Goal: Book appointment/travel/reservation

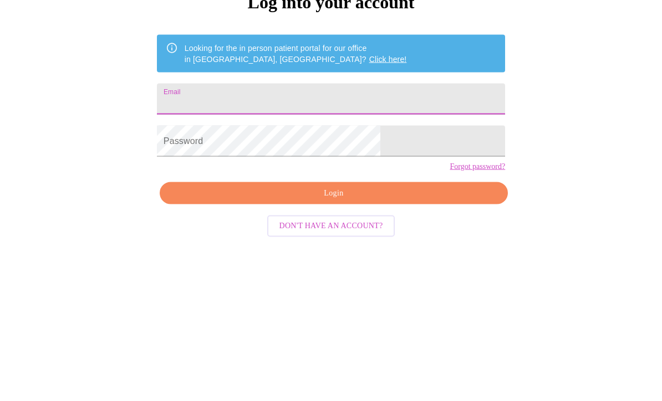
scroll to position [149, 0]
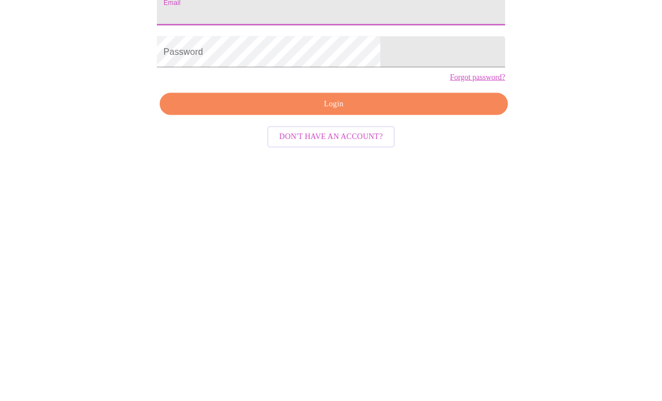
type input "[PERSON_NAME]"
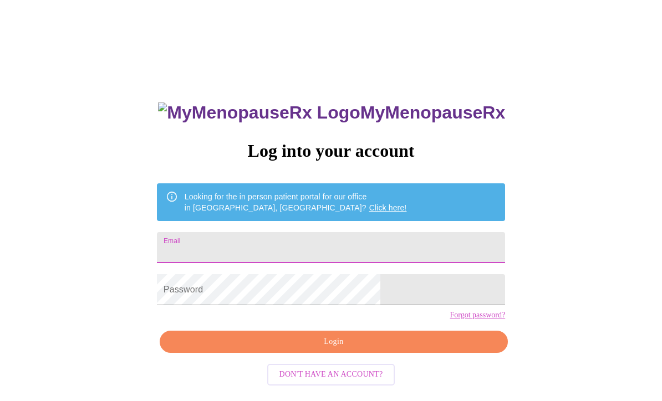
type input "Shannon"
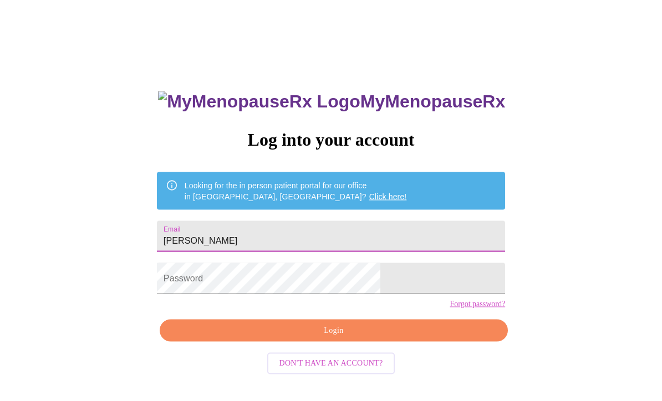
scroll to position [11, 0]
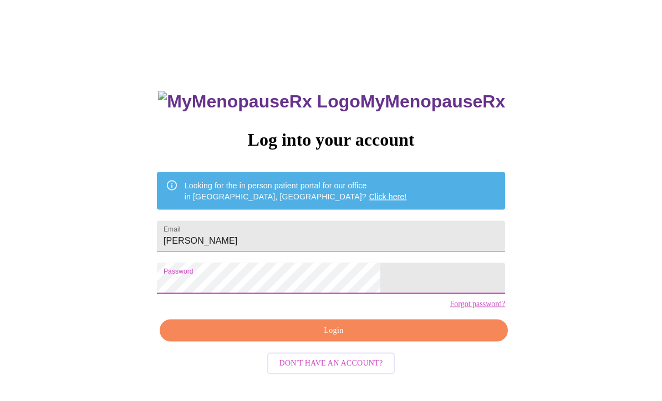
click at [344, 338] on span "Login" at bounding box center [333, 331] width 322 height 14
click at [350, 338] on span "Login" at bounding box center [333, 331] width 322 height 14
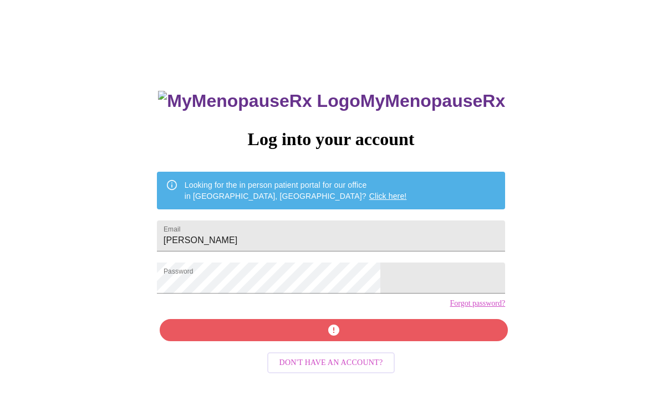
click at [597, 223] on div "MyMenopauseRx Log into your account Looking for the in person patient portal fo…" at bounding box center [330, 234] width 653 height 482
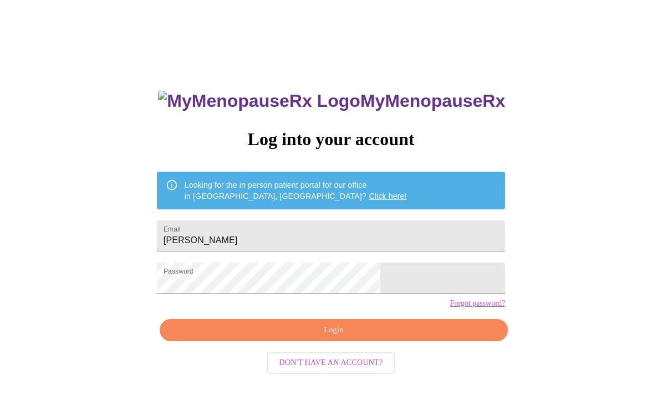
click at [336, 338] on span "Login" at bounding box center [333, 331] width 322 height 14
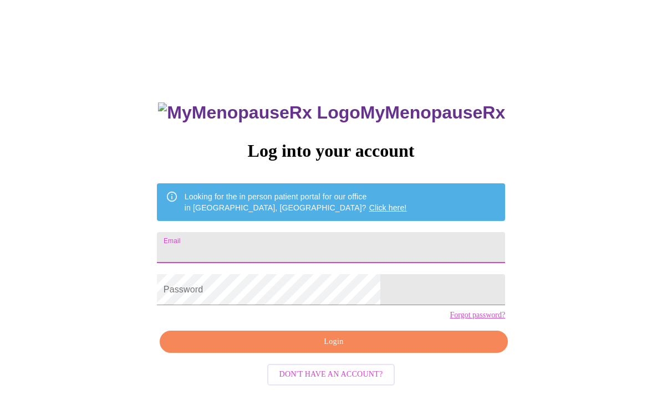
scroll to position [149, 0]
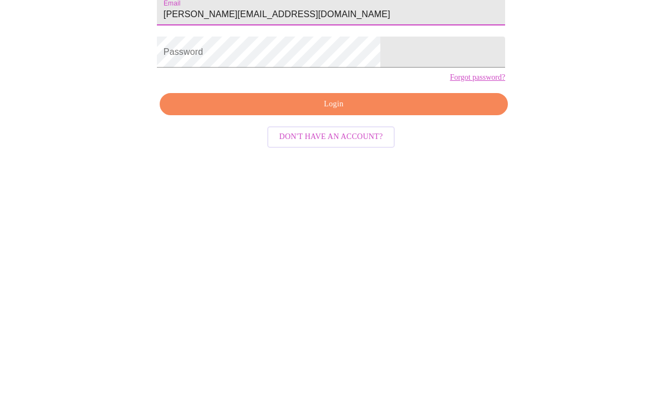
type input "[PERSON_NAME][EMAIL_ADDRESS][DOMAIN_NAME]"
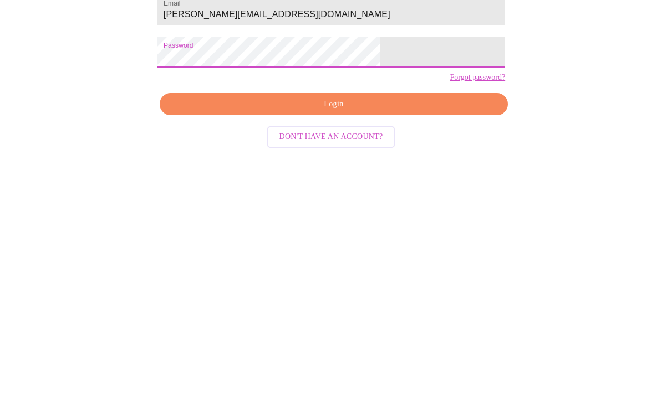
scroll to position [48, 0]
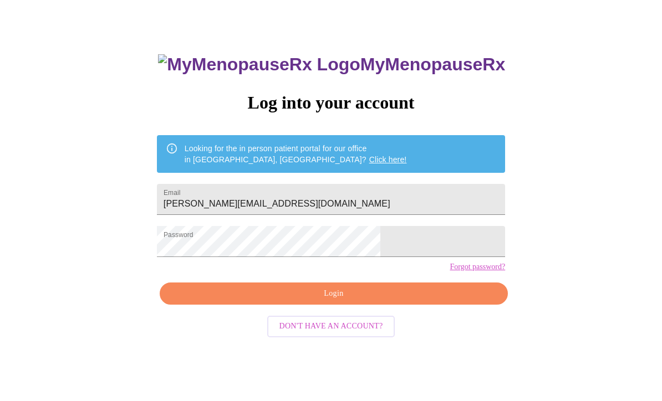
click at [351, 301] on span "Login" at bounding box center [333, 295] width 322 height 14
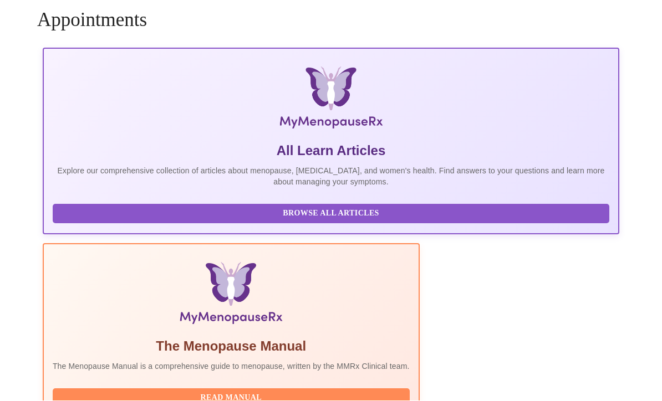
scroll to position [37, 0]
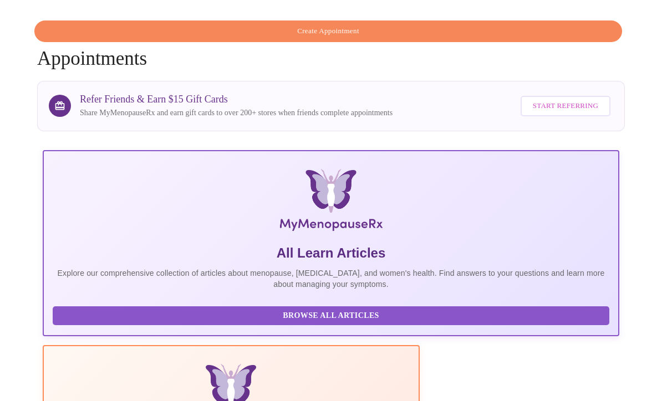
click at [396, 25] on span "Create Appointment" at bounding box center [328, 31] width 562 height 13
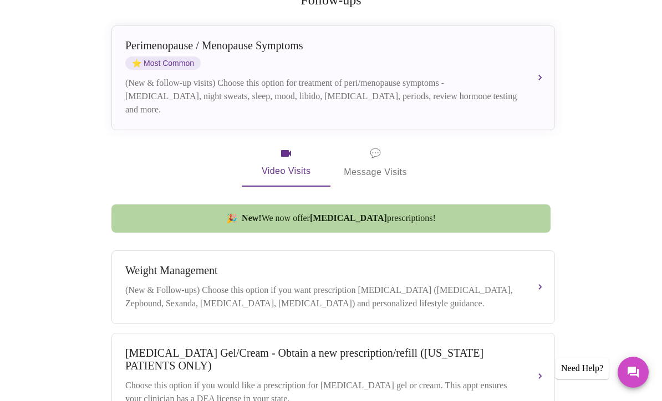
scroll to position [228, 0]
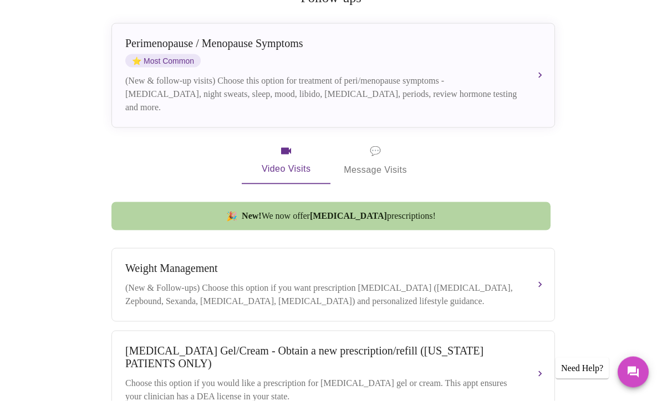
click at [301, 76] on div "(New & follow-up visits) Choose this option for treatment of peri/menopause sym…" at bounding box center [321, 94] width 393 height 40
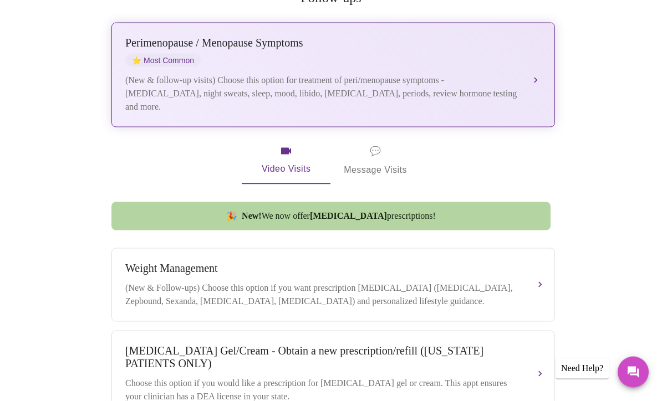
scroll to position [10, 0]
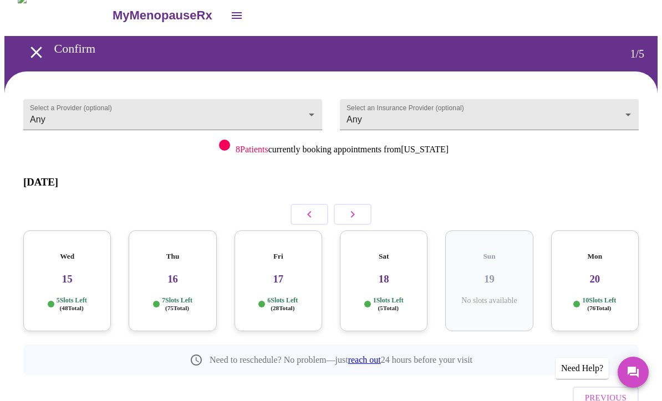
click at [62, 277] on div "Wed 15 5 Slots Left ( 48 Total)" at bounding box center [67, 281] width 88 height 101
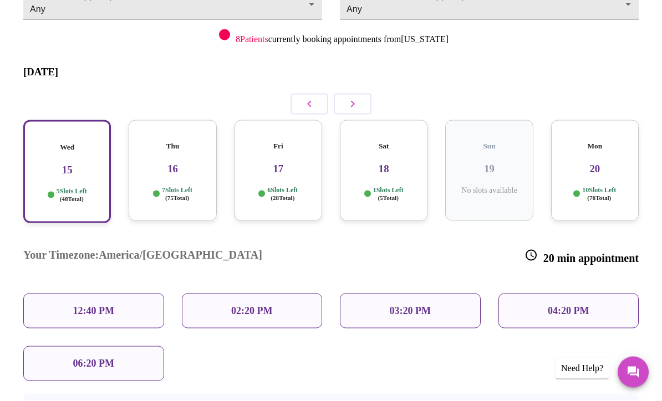
scroll to position [155, 0]
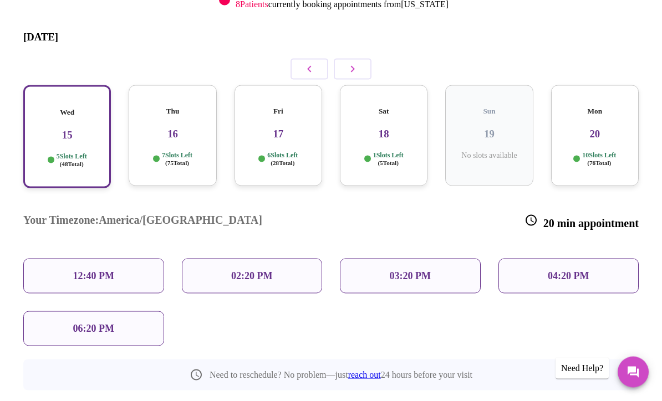
click at [103, 270] on p "12:40 PM" at bounding box center [93, 276] width 41 height 12
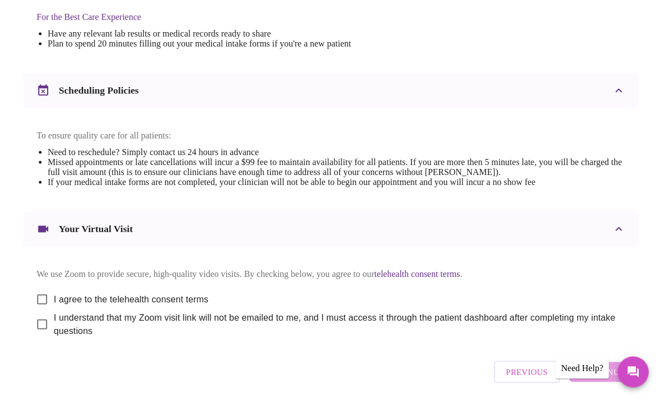
scroll to position [361, 0]
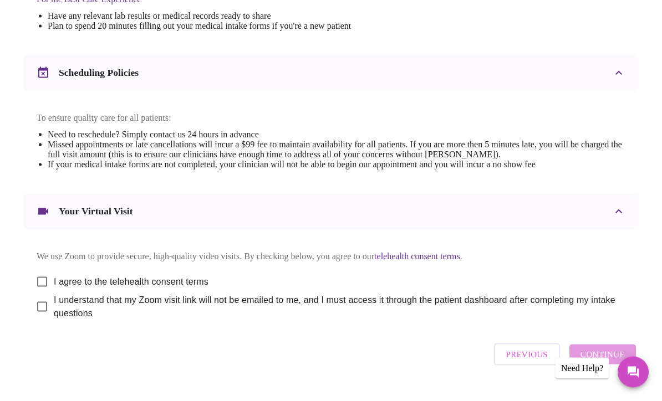
click at [35, 289] on input "I agree to the telehealth consent terms" at bounding box center [41, 281] width 23 height 23
checkbox input "true"
click at [39, 319] on input "I understand that my Zoom visit link will not be emailed to me, and I must acce…" at bounding box center [41, 306] width 23 height 23
checkbox input "true"
click at [622, 362] on span "Continue" at bounding box center [602, 354] width 44 height 14
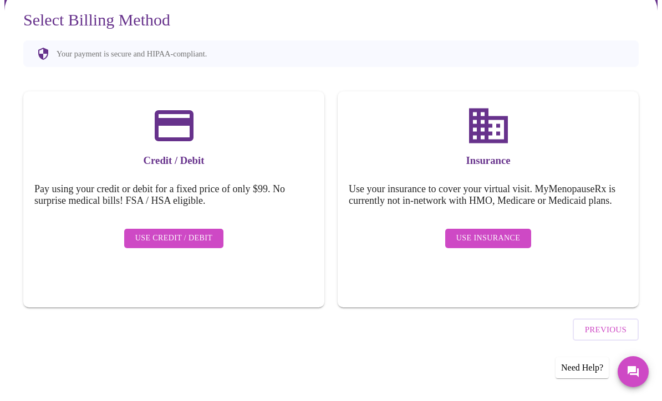
scroll to position [26, 0]
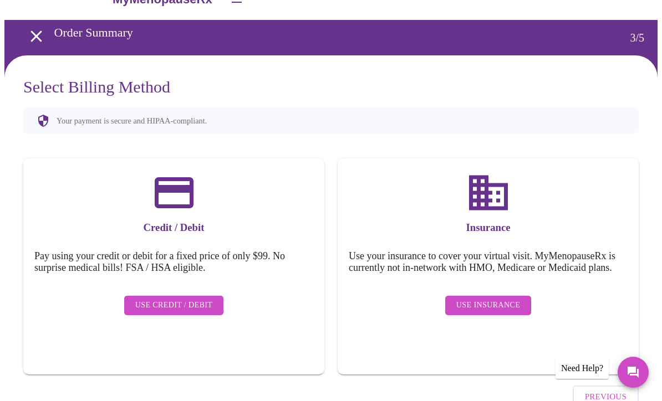
click at [500, 306] on span "Use Insurance" at bounding box center [488, 306] width 64 height 14
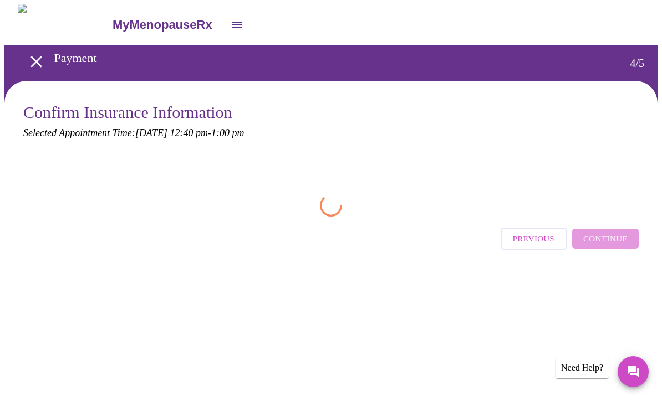
scroll to position [1, 0]
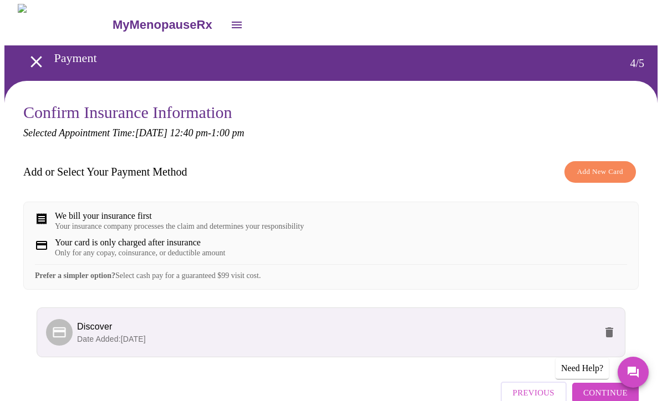
click at [636, 175] on button "Add New Card" at bounding box center [599, 172] width 71 height 22
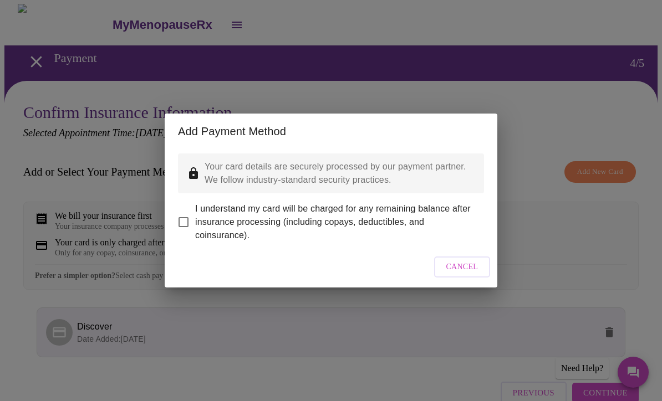
click at [605, 252] on div "Add Payment Method Your card details are securely processed by our payment part…" at bounding box center [331, 200] width 662 height 401
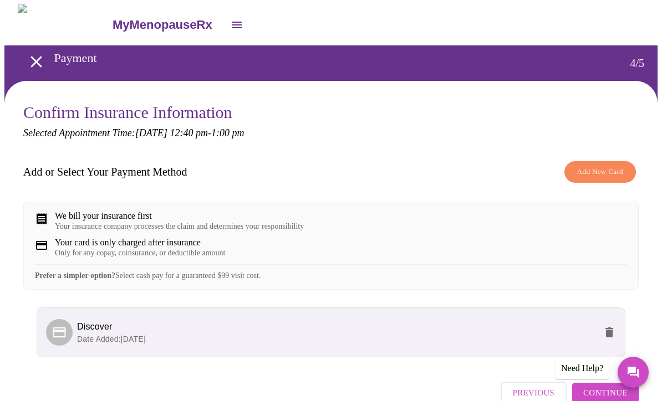
click at [612, 173] on span "Add New Card" at bounding box center [600, 172] width 46 height 13
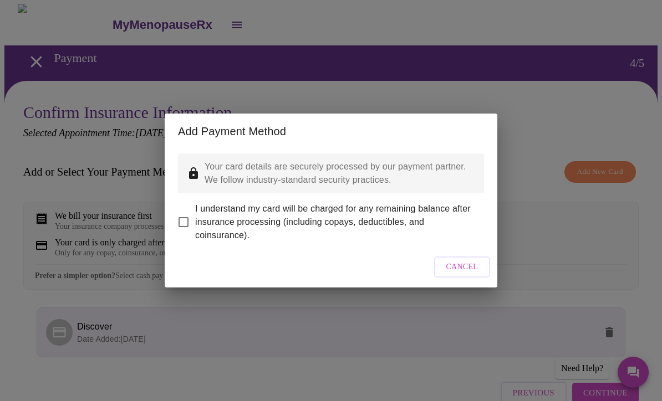
click at [174, 220] on input "I understand my card will be charged for any remaining balance after insurance …" at bounding box center [183, 222] width 23 height 23
checkbox input "true"
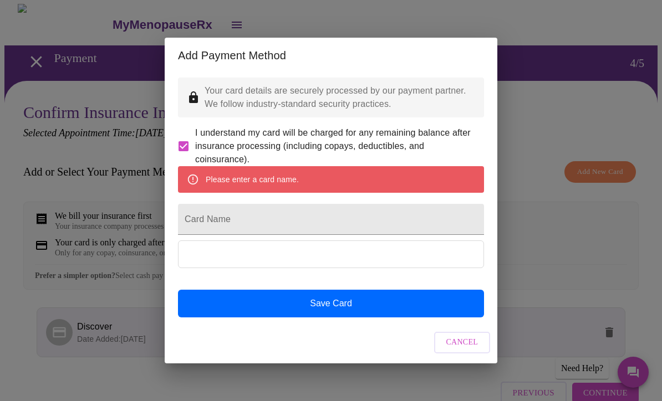
click at [570, 247] on div "Add Payment Method Your card details are securely processed by our payment part…" at bounding box center [331, 200] width 662 height 401
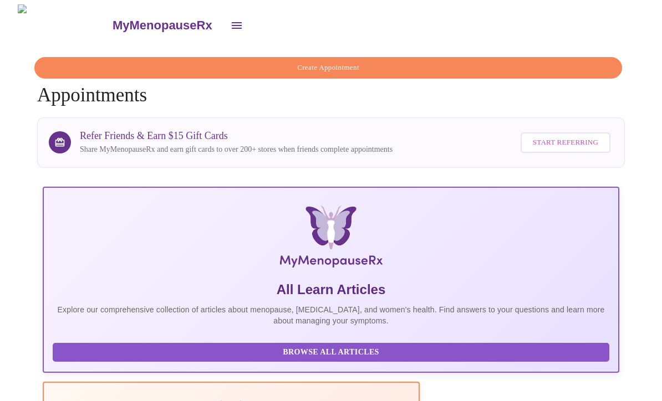
click at [355, 62] on span "Create Appointment" at bounding box center [328, 68] width 562 height 13
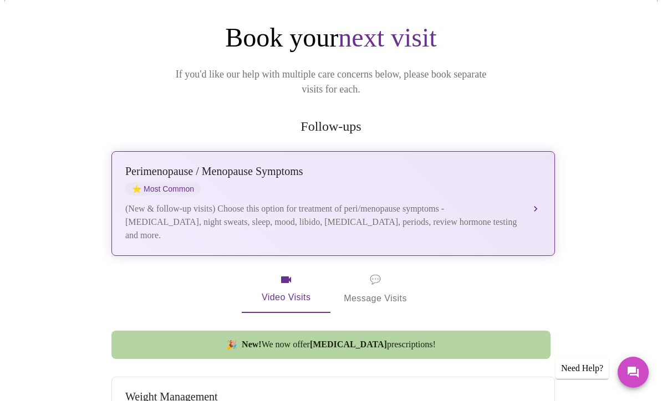
click at [450, 203] on div "(New & follow-up visits) Choose this option for treatment of peri/menopause sym…" at bounding box center [321, 222] width 393 height 40
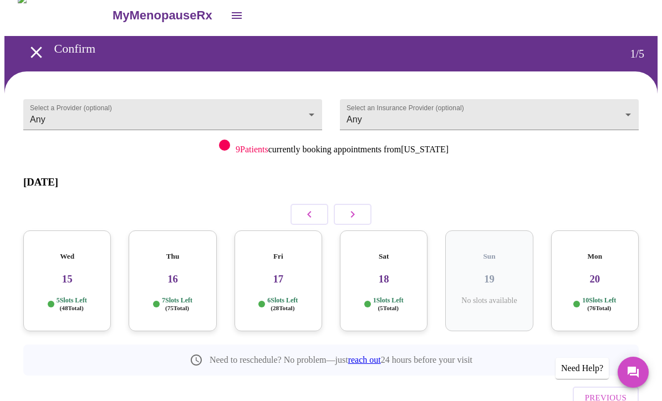
click at [73, 272] on div "Wed 15 5 Slots Left ( 48 Total)" at bounding box center [67, 281] width 88 height 101
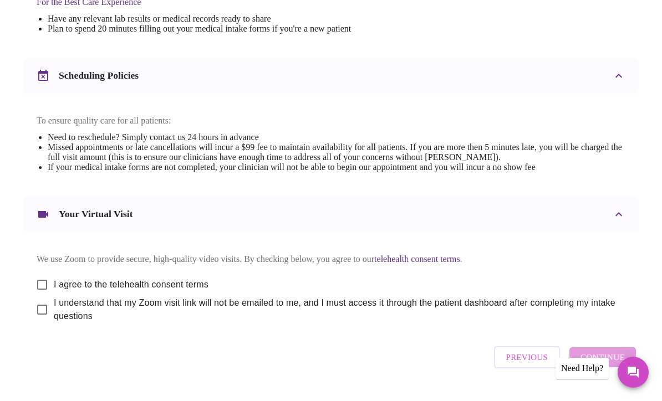
scroll to position [361, 0]
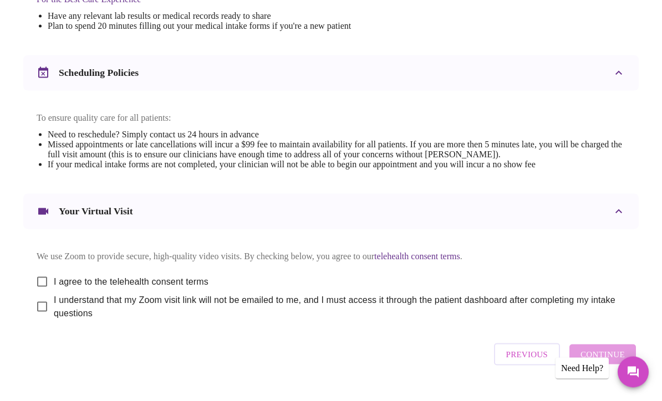
click at [37, 291] on input "I agree to the telehealth consent terms" at bounding box center [41, 281] width 23 height 23
checkbox input "true"
click at [39, 319] on input "I understand that my Zoom visit link will not be emailed to me, and I must acce…" at bounding box center [41, 306] width 23 height 23
checkbox input "true"
click at [615, 362] on span "Continue" at bounding box center [602, 354] width 44 height 14
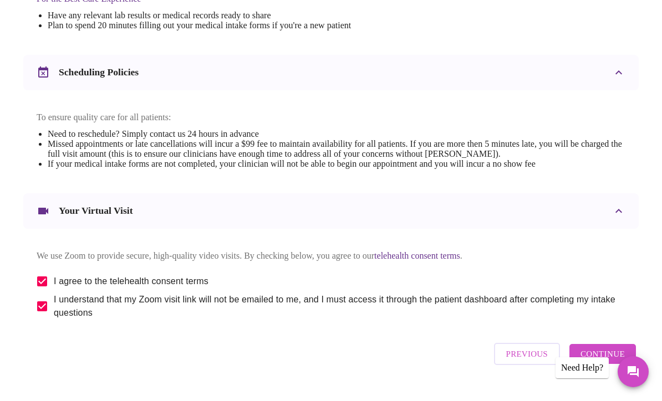
scroll to position [26, 0]
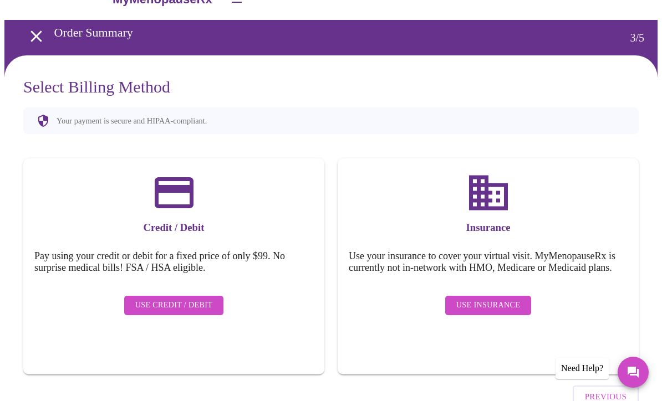
click at [485, 306] on span "Use Insurance" at bounding box center [488, 306] width 64 height 14
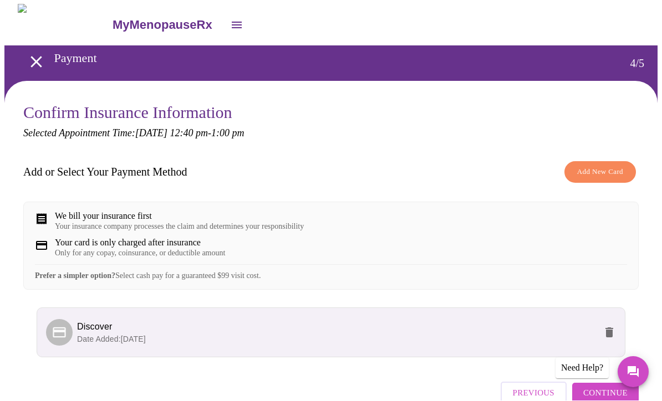
scroll to position [1, 0]
click at [601, 166] on span "Add New Card" at bounding box center [600, 172] width 46 height 13
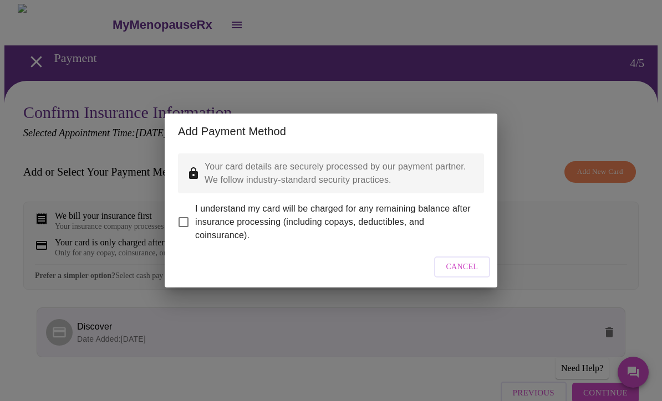
click at [189, 212] on input "I understand my card will be charged for any remaining balance after insurance …" at bounding box center [183, 222] width 23 height 23
checkbox input "true"
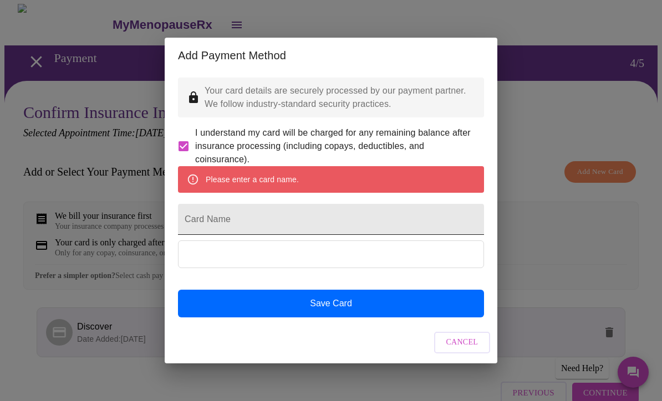
click at [243, 220] on input "Card Name" at bounding box center [331, 219] width 306 height 31
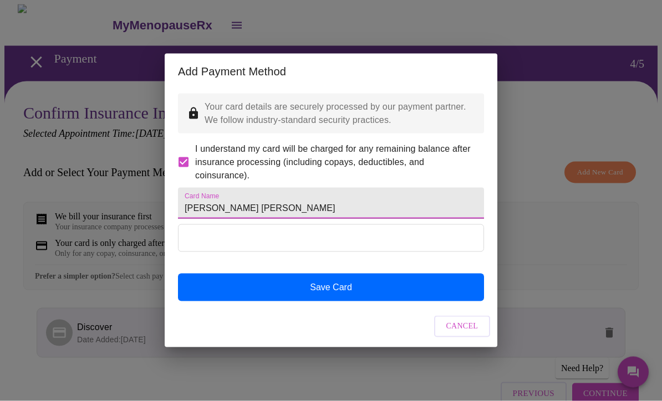
type input "Shannon Lynch Burgess"
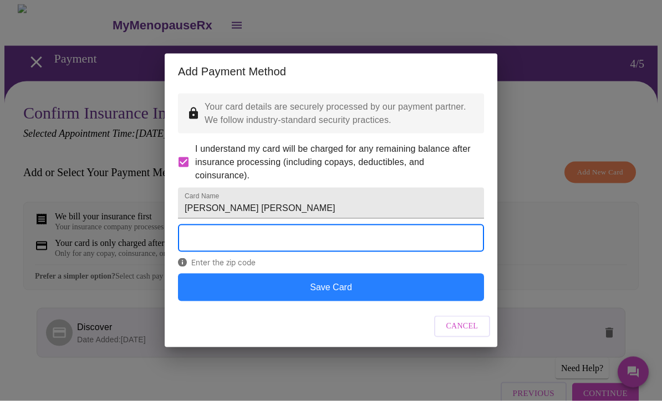
click at [343, 301] on button "Save Card" at bounding box center [331, 288] width 306 height 28
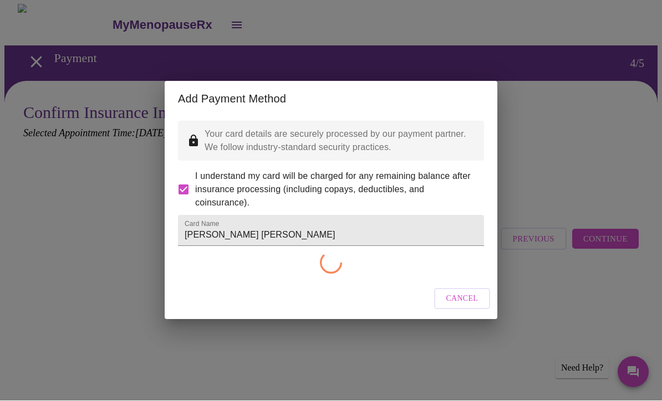
checkbox input "false"
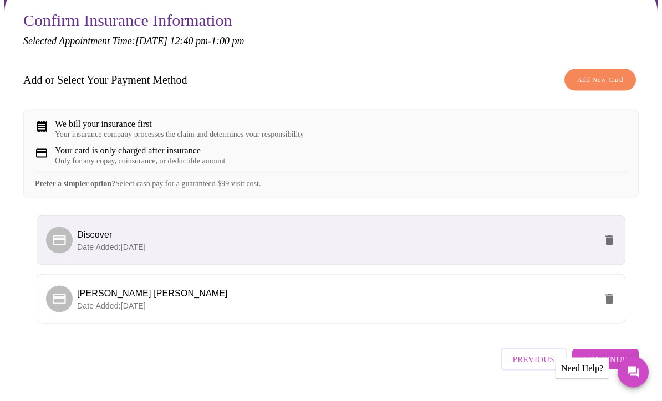
scroll to position [95, 0]
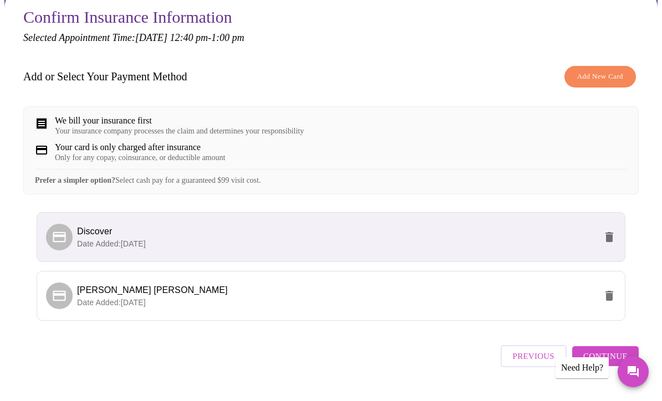
click at [615, 364] on span "Continue" at bounding box center [605, 357] width 44 height 14
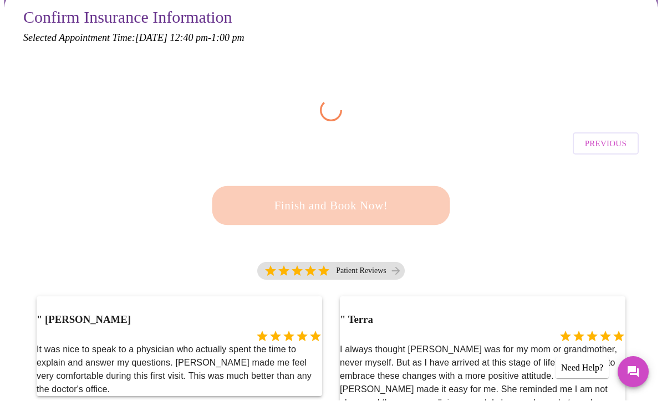
scroll to position [96, 0]
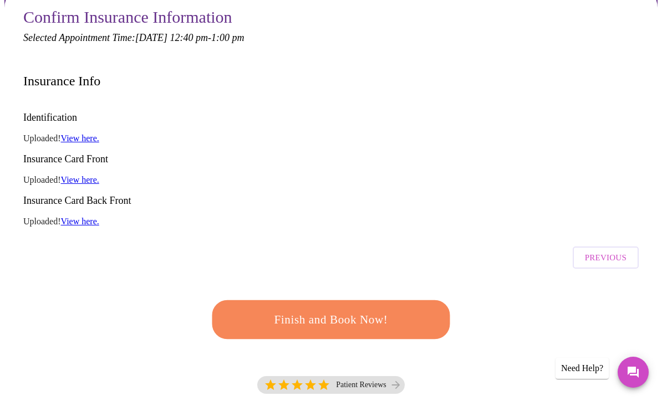
click at [88, 134] on link "View here." at bounding box center [80, 138] width 38 height 9
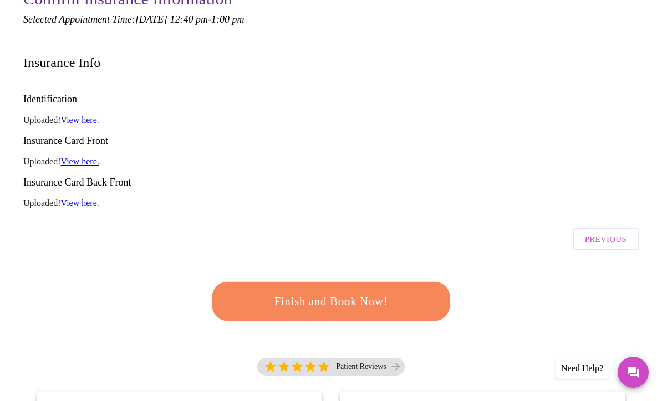
click at [381, 291] on span "Finish and Book Now!" at bounding box center [330, 302] width 215 height 22
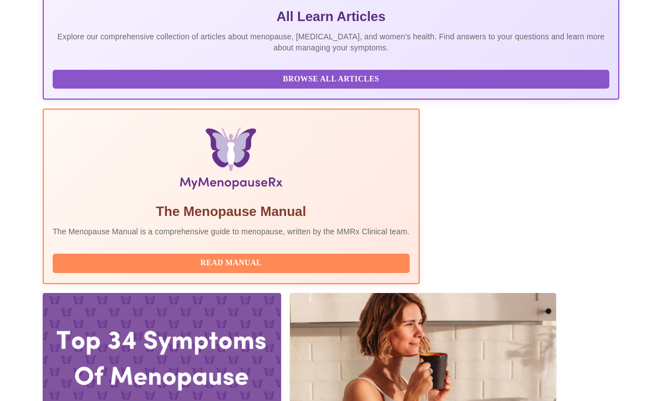
scroll to position [272, 0]
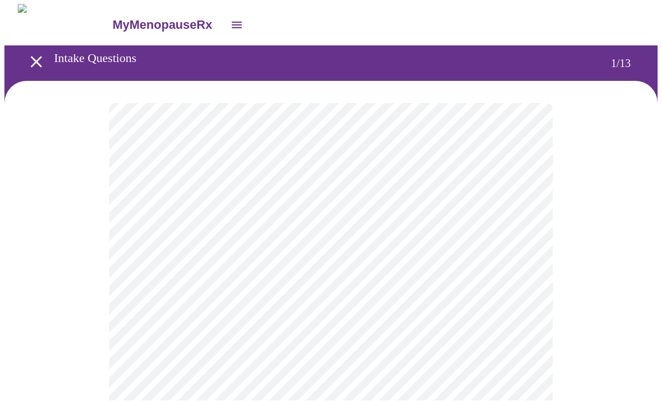
scroll to position [1, 0]
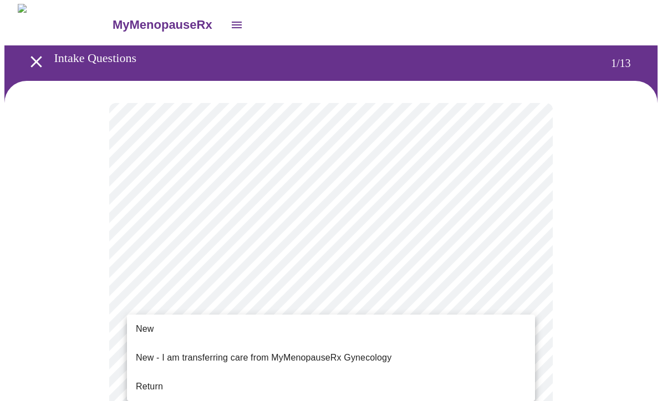
click at [163, 381] on li "Return" at bounding box center [331, 387] width 408 height 20
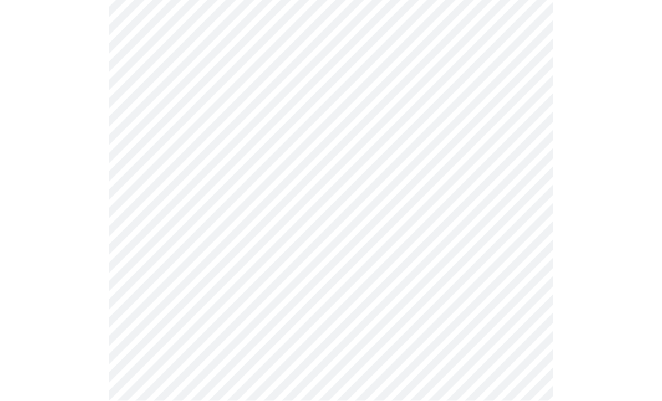
click at [405, 116] on body "MyMenopauseRx Intake Questions 1 / 13" at bounding box center [330, 334] width 653 height 1073
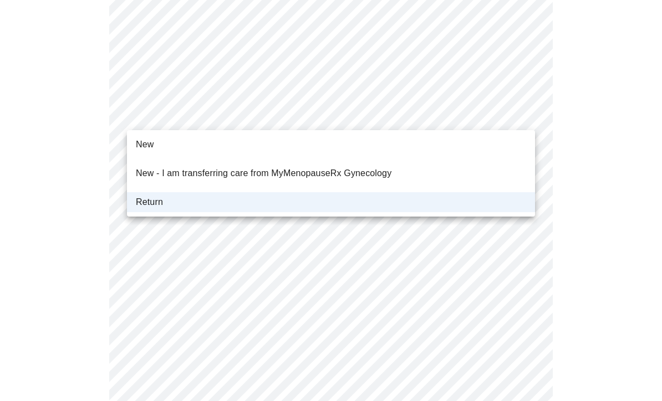
click at [628, 240] on div at bounding box center [331, 200] width 662 height 401
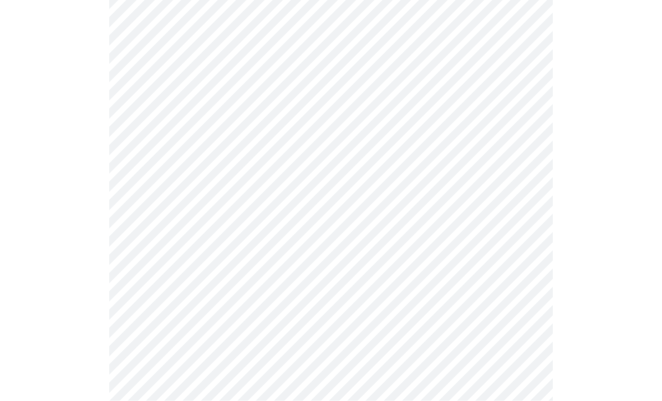
scroll to position [0, 0]
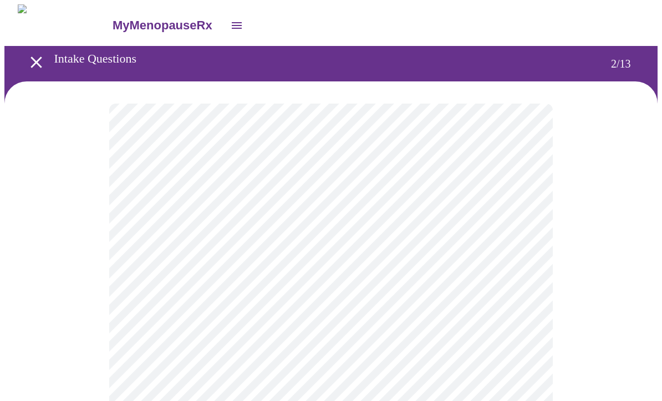
click at [519, 229] on body "MyMenopauseRx Intake Questions 2 / 13" at bounding box center [330, 387] width 653 height 767
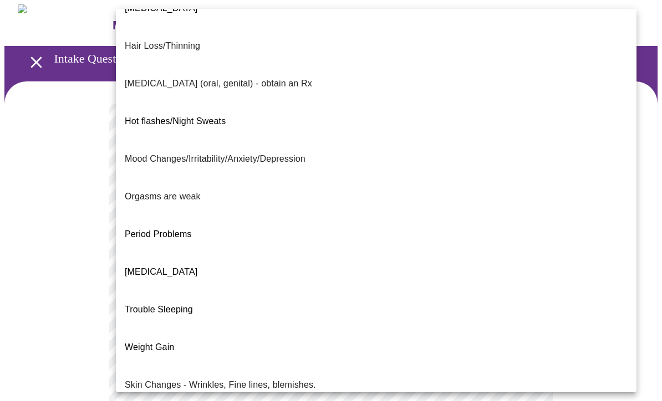
scroll to position [136, 0]
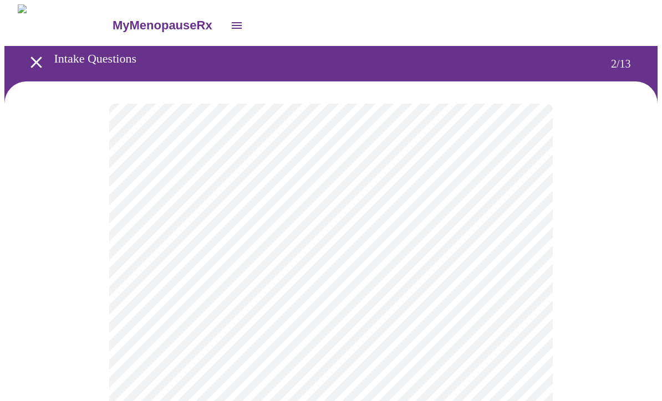
click at [482, 330] on body "MyMenopauseRx Intake Questions 2 / 13" at bounding box center [330, 384] width 653 height 761
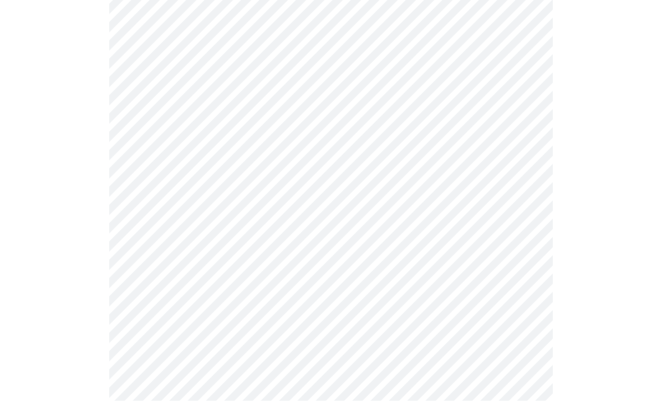
scroll to position [284, 0]
click at [483, 156] on body "MyMenopauseRx Intake Questions 2 / 13" at bounding box center [330, 98] width 653 height 755
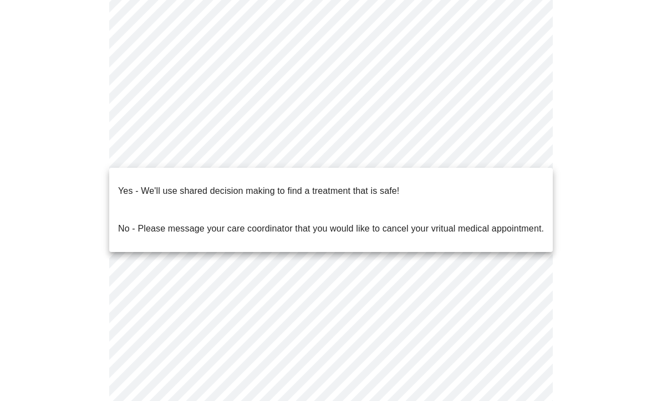
click at [392, 190] on span "Yes - We'll use shared decision making to find a treatment that is safe!" at bounding box center [258, 191] width 281 height 31
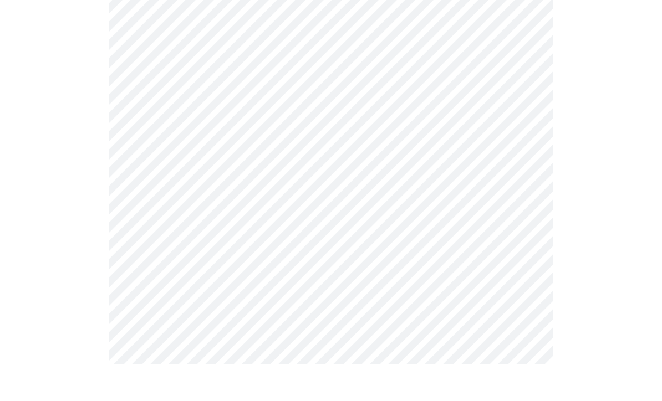
scroll to position [0, 0]
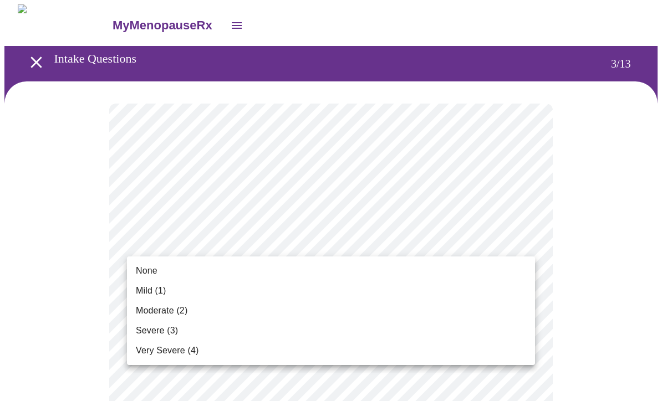
click at [162, 276] on li "None" at bounding box center [331, 271] width 408 height 20
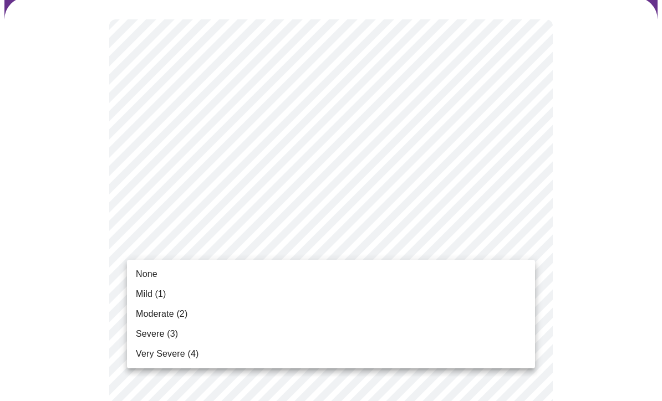
click at [155, 297] on span "Mild (1)" at bounding box center [151, 294] width 30 height 13
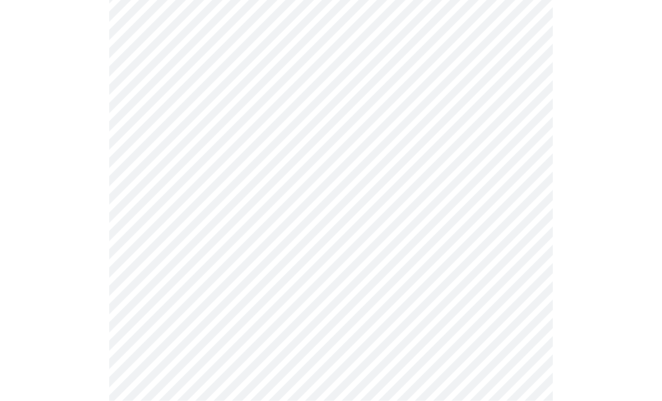
scroll to position [239, 0]
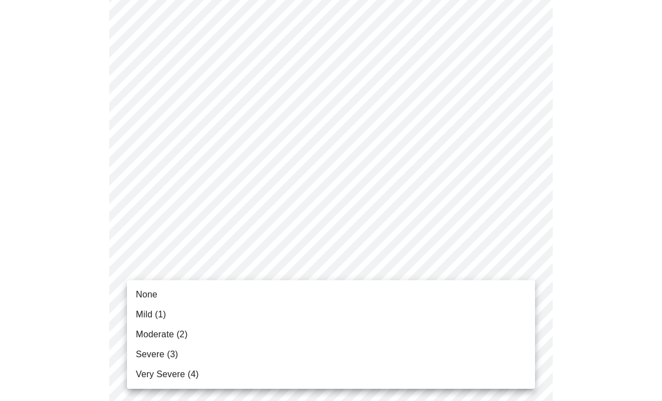
click at [157, 317] on span "Mild (1)" at bounding box center [151, 314] width 30 height 13
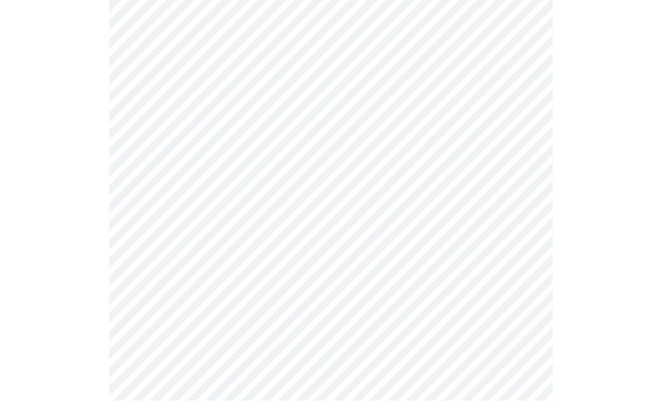
scroll to position [267, 0]
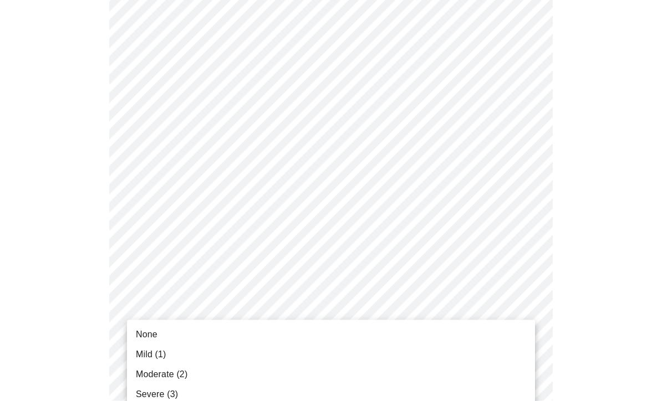
scroll to position [267, 0]
click at [156, 355] on span "Mild (1)" at bounding box center [151, 354] width 30 height 13
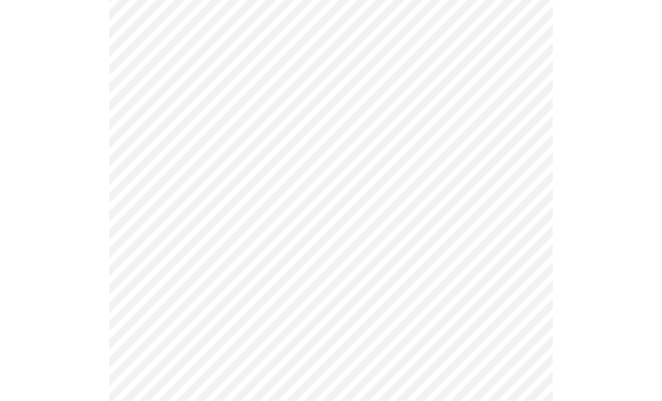
click at [512, 260] on body "MyMenopauseRx Intake Questions 3 / 13" at bounding box center [330, 315] width 653 height 1393
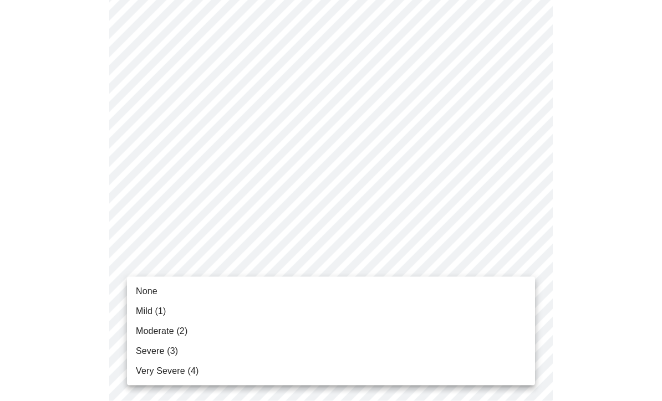
scroll to position [386, 0]
click at [189, 337] on li "Moderate (2)" at bounding box center [331, 331] width 408 height 20
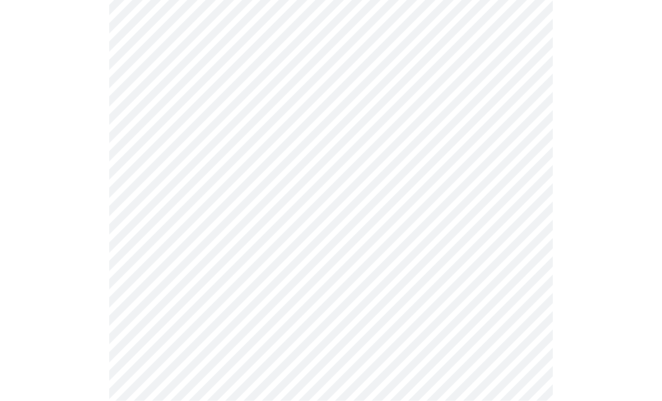
scroll to position [411, 0]
click at [503, 332] on body "MyMenopauseRx Intake Questions 3 / 13" at bounding box center [330, 282] width 653 height 1378
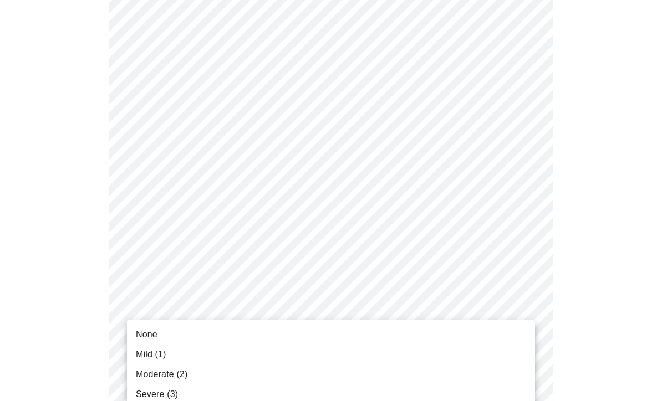
click at [160, 357] on span "Mild (1)" at bounding box center [151, 354] width 30 height 13
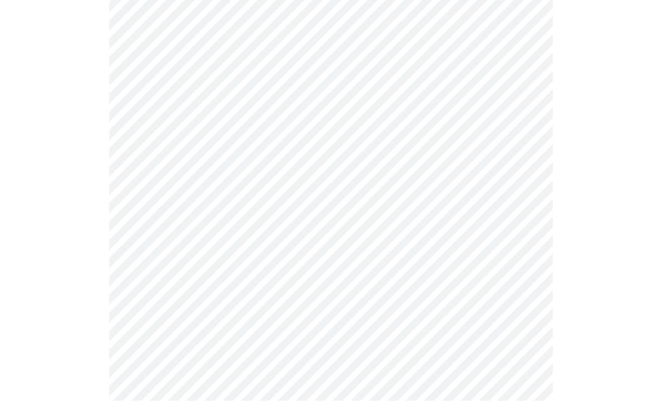
click at [484, 377] on body "MyMenopauseRx Intake Questions 3 / 13" at bounding box center [330, 237] width 653 height 1363
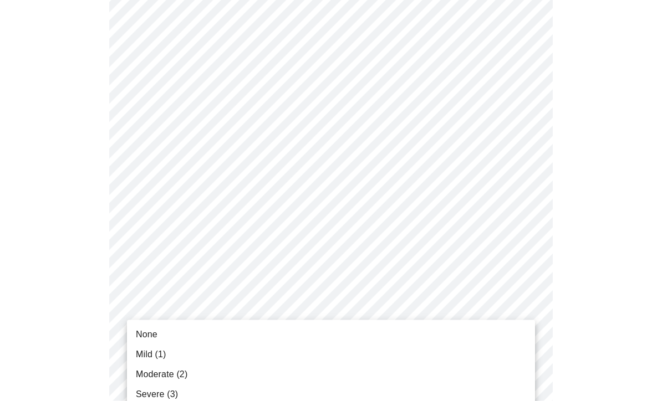
scroll to position [449, 0]
click at [160, 358] on span "Mild (1)" at bounding box center [151, 354] width 30 height 13
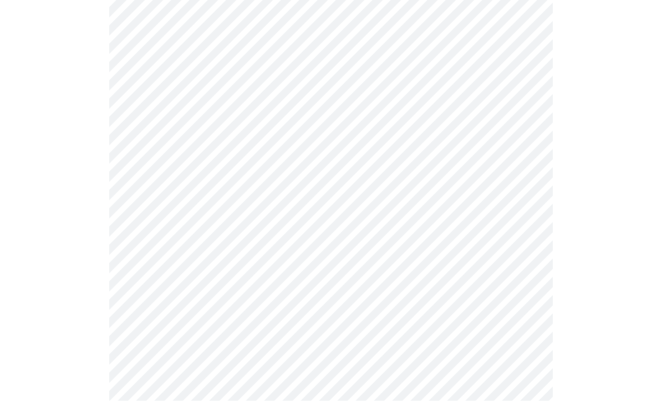
click at [493, 289] on body "MyMenopauseRx Intake Questions 3 / 13" at bounding box center [330, 52] width 653 height 1348
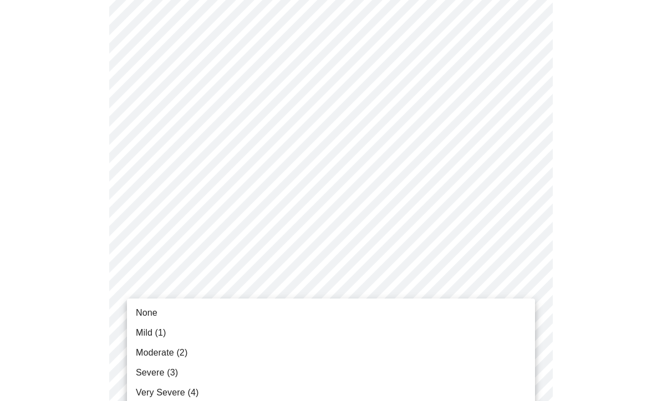
click at [189, 356] on li "Moderate (2)" at bounding box center [331, 353] width 408 height 20
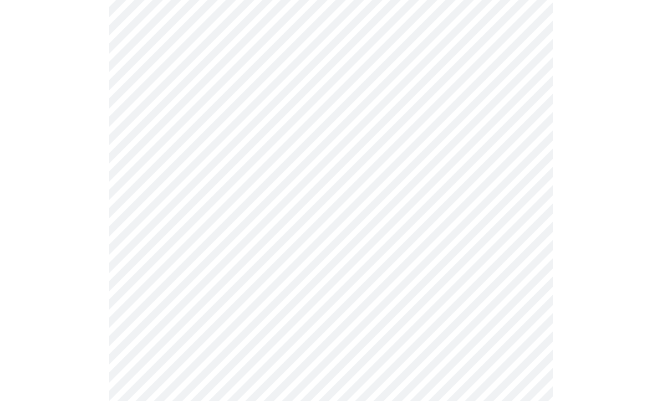
click at [392, 375] on body "MyMenopauseRx Intake Questions 3 / 13" at bounding box center [330, 43] width 653 height 1333
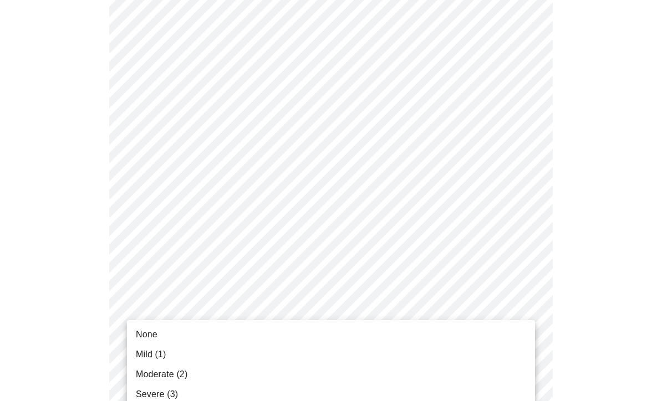
click at [157, 350] on span "Mild (1)" at bounding box center [151, 354] width 30 height 13
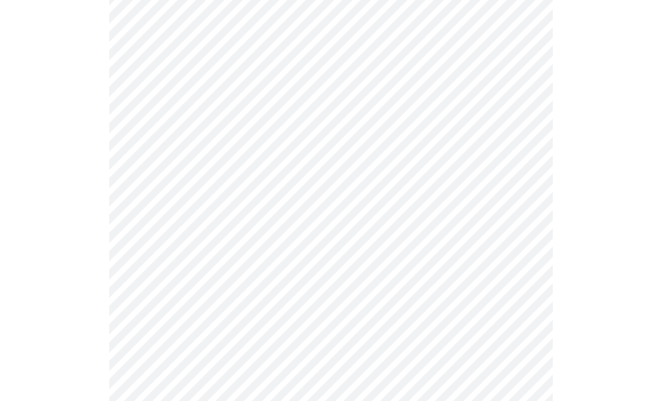
scroll to position [787, 0]
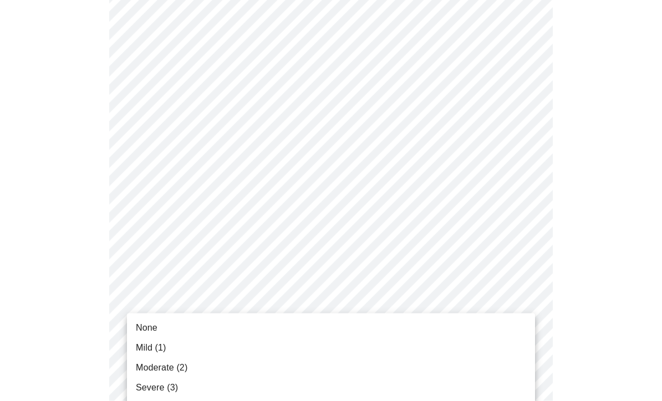
scroll to position [787, 0]
click at [174, 347] on li "Mild (1)" at bounding box center [331, 348] width 408 height 20
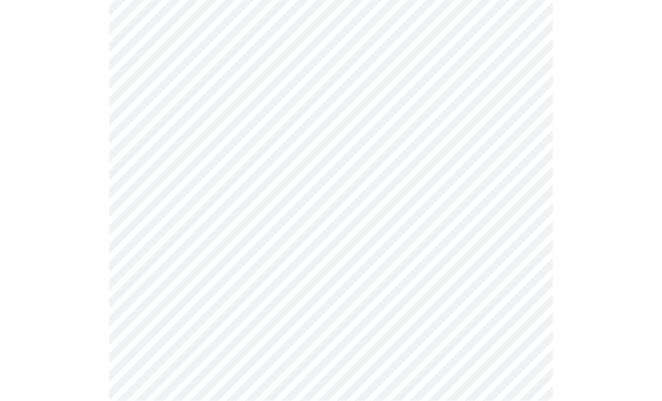
scroll to position [427, 0]
click at [498, 252] on body "MyMenopauseRx Intake Questions 4 / 13" at bounding box center [330, 122] width 653 height 1091
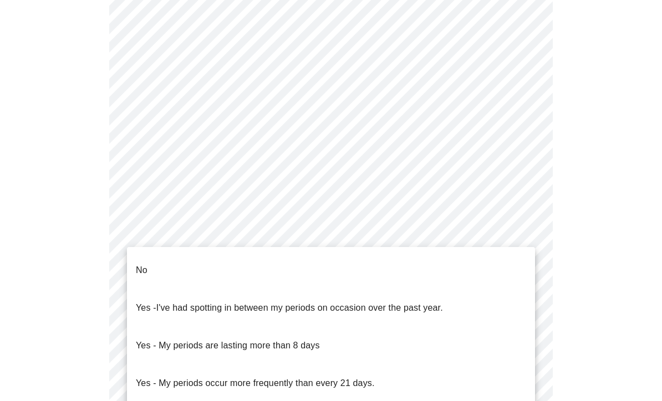
click at [151, 265] on li "No" at bounding box center [331, 271] width 408 height 38
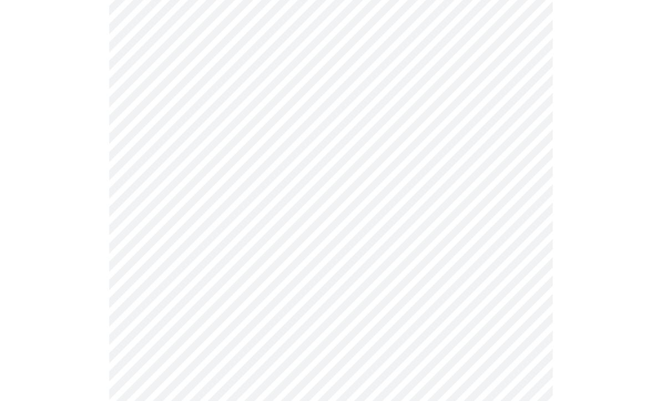
click at [503, 327] on body "MyMenopauseRx Intake Questions 4 / 13" at bounding box center [330, 119] width 653 height 1085
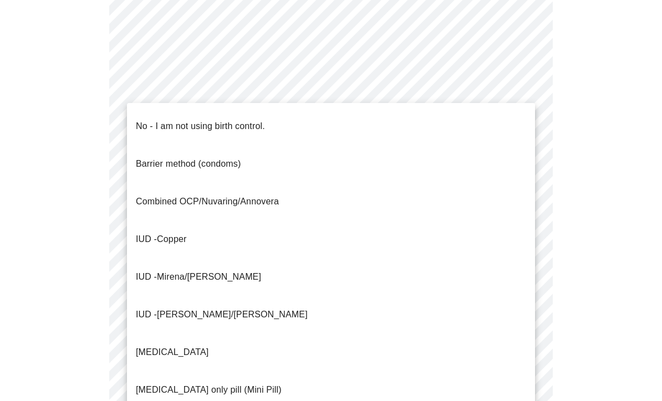
click at [246, 121] on p "No - I am not using birth control." at bounding box center [200, 126] width 129 height 13
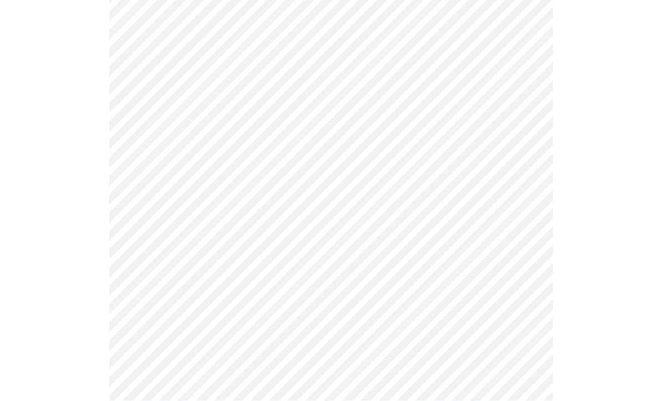
scroll to position [552, 0]
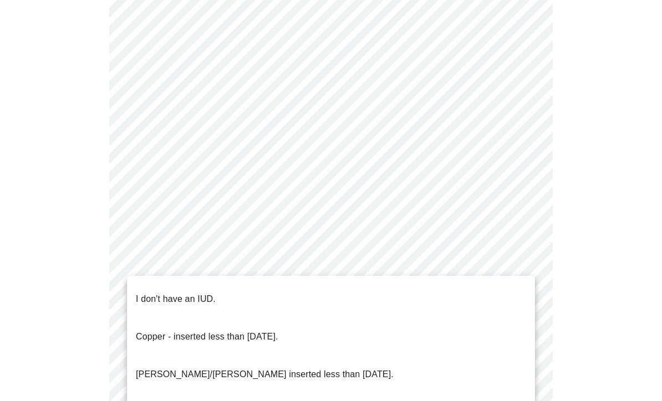
click at [189, 293] on p "I don't have an IUD." at bounding box center [176, 299] width 80 height 13
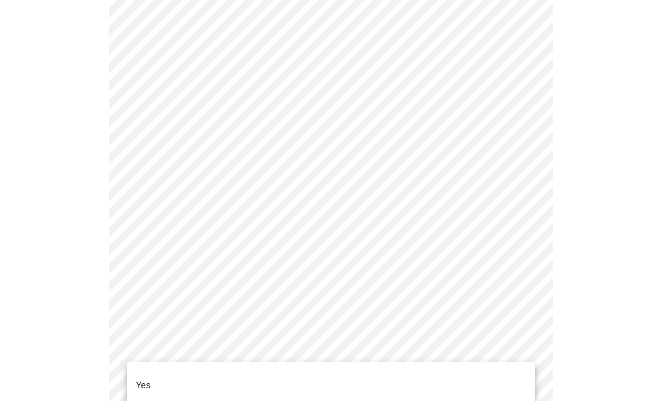
click at [153, 376] on li "Yes" at bounding box center [331, 386] width 408 height 38
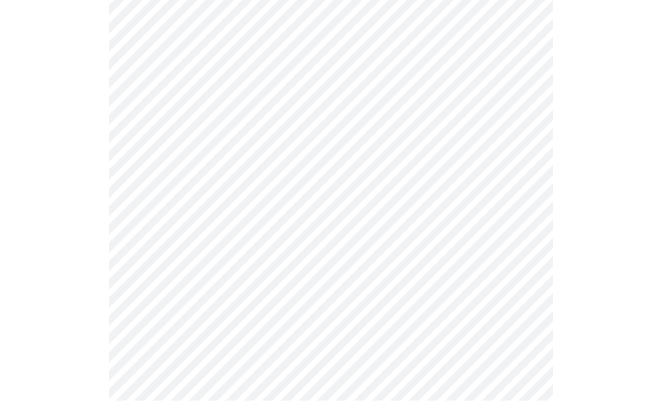
scroll to position [0, 0]
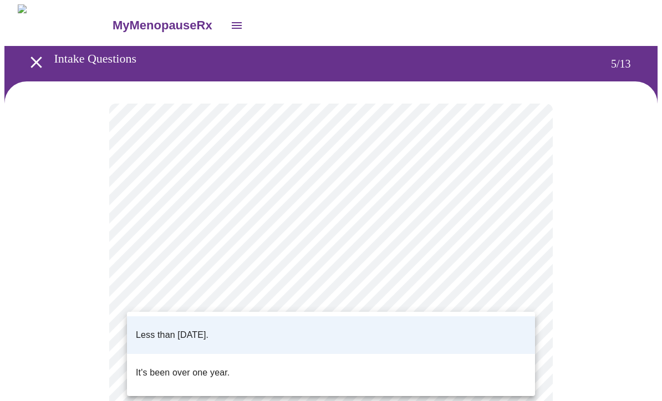
click at [612, 286] on div at bounding box center [331, 200] width 662 height 401
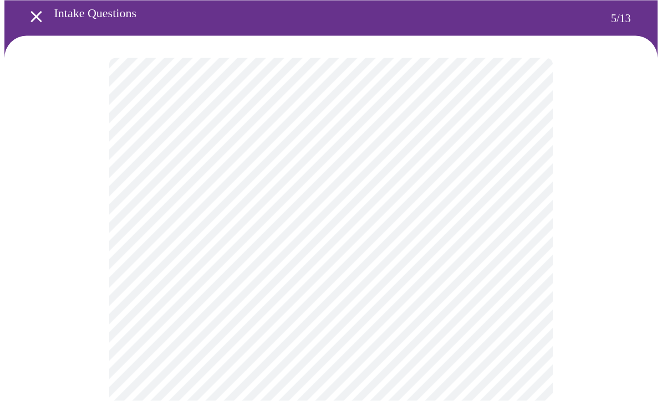
scroll to position [49, 0]
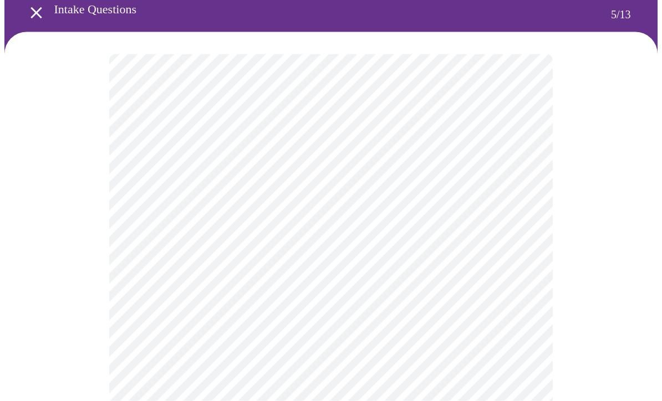
click at [514, 335] on body "MyMenopauseRx Intake Questions 5 / 13" at bounding box center [330, 364] width 653 height 818
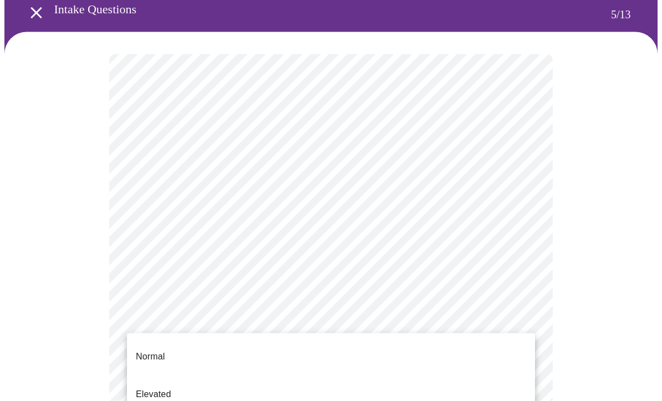
scroll to position [50, 0]
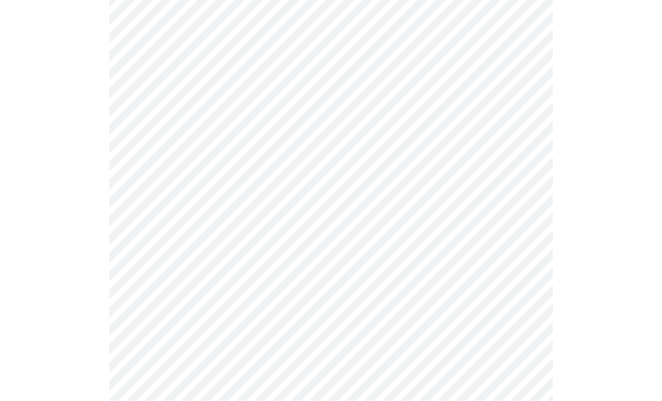
scroll to position [2808, 0]
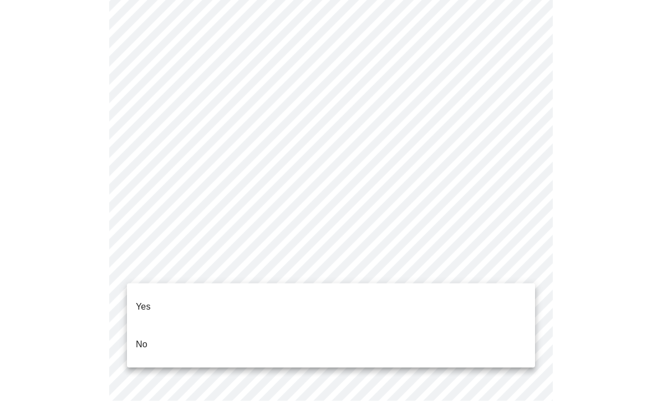
scroll to position [2809, 0]
click at [142, 337] on span "No" at bounding box center [142, 344] width 12 height 31
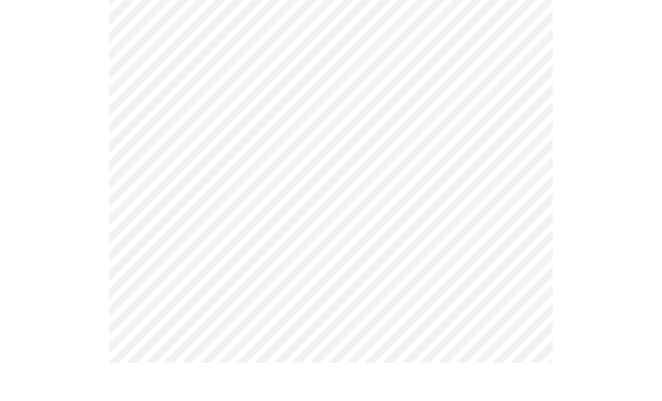
scroll to position [910, 0]
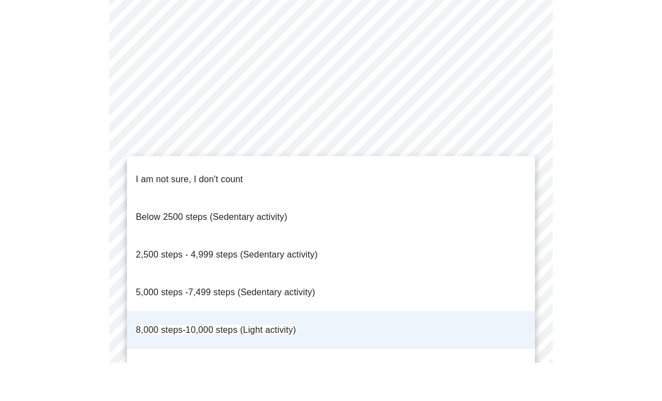
scroll to position [949, 0]
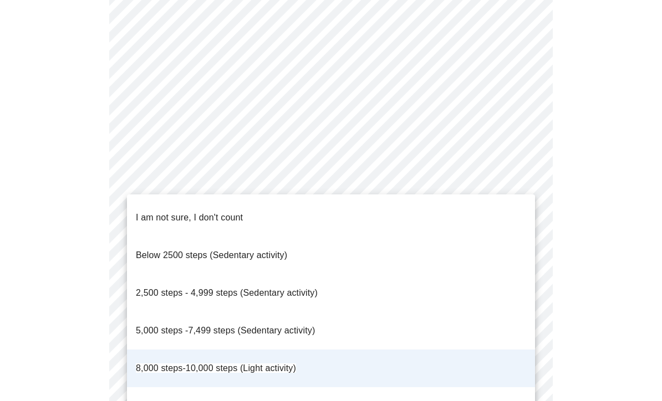
click at [303, 401] on span "10,000 steps-15,000 steps (Moderate activity)" at bounding box center [227, 405] width 183 height 9
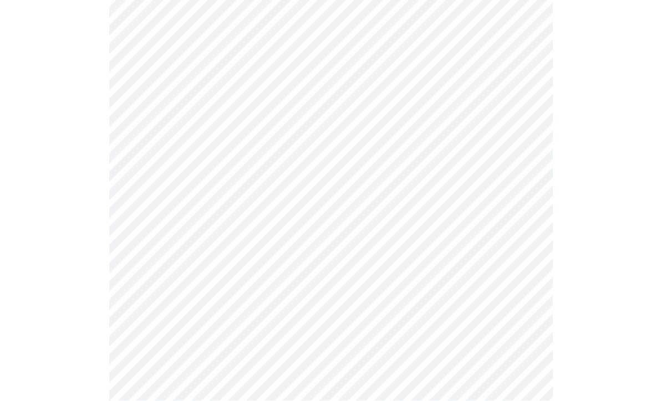
scroll to position [0, 0]
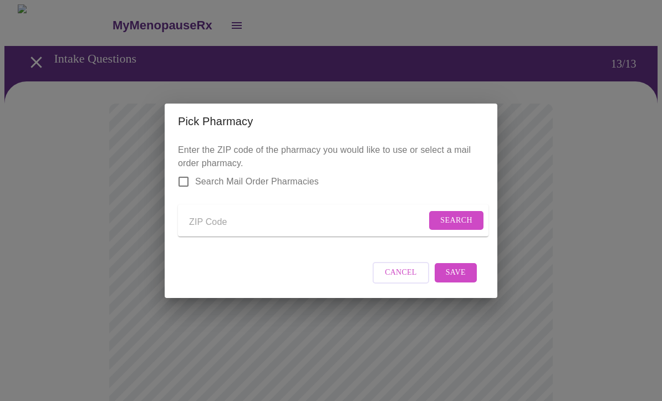
click at [592, 158] on div "Pick Pharmacy Enter the ZIP code of the pharmacy you would like to use or selec…" at bounding box center [331, 200] width 662 height 401
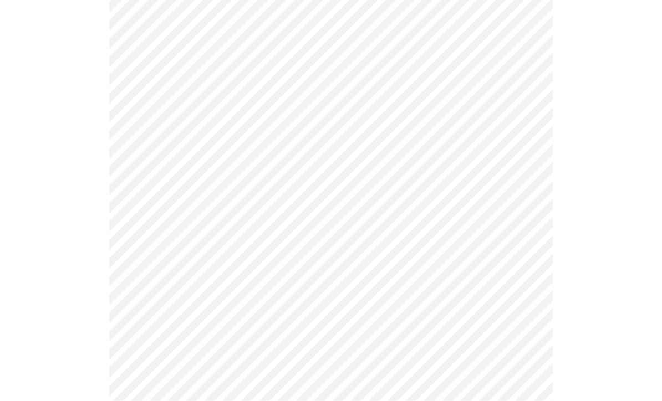
scroll to position [595, 0]
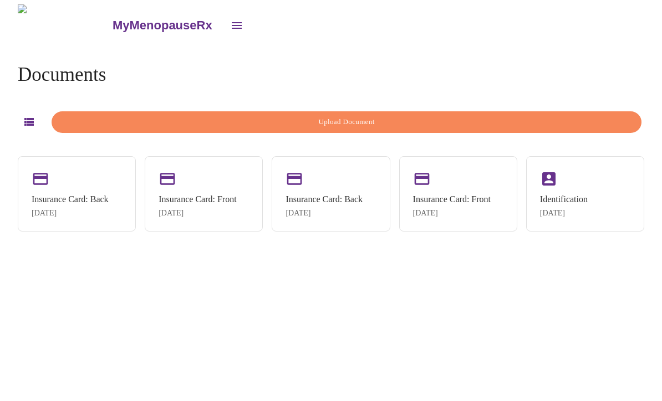
click at [346, 119] on span "Upload Document" at bounding box center [346, 122] width 564 height 13
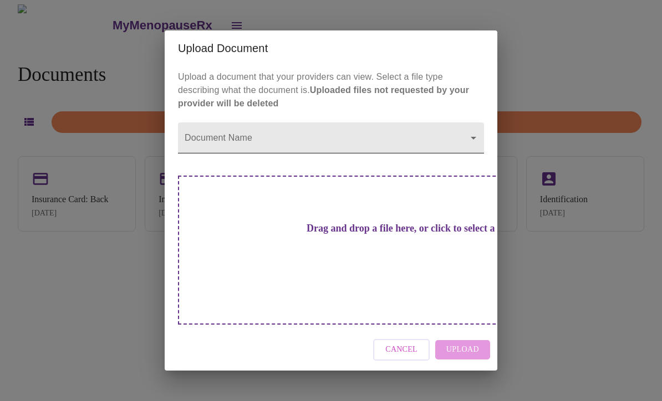
click at [465, 152] on body "MyMenopauseRx Documents Upload Document Insurance Card: Back [DATE] Insurance C…" at bounding box center [330, 204] width 653 height 401
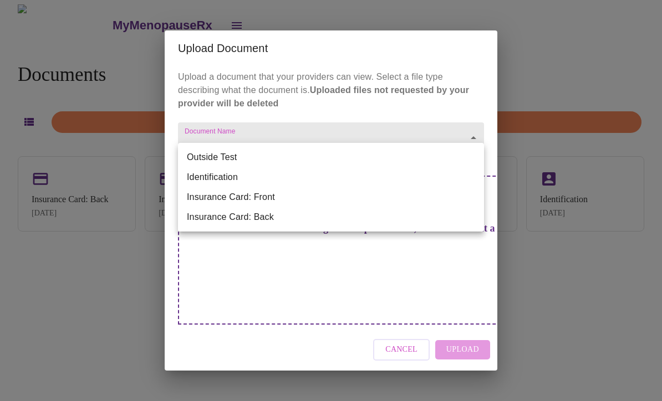
click at [259, 198] on li "Insurance Card: Front" at bounding box center [331, 197] width 306 height 20
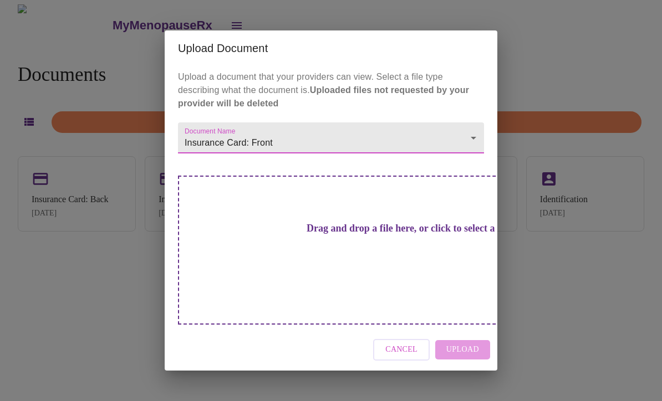
click at [429, 258] on div "Drag and drop a file here, or click to select a file" at bounding box center [408, 250] width 461 height 149
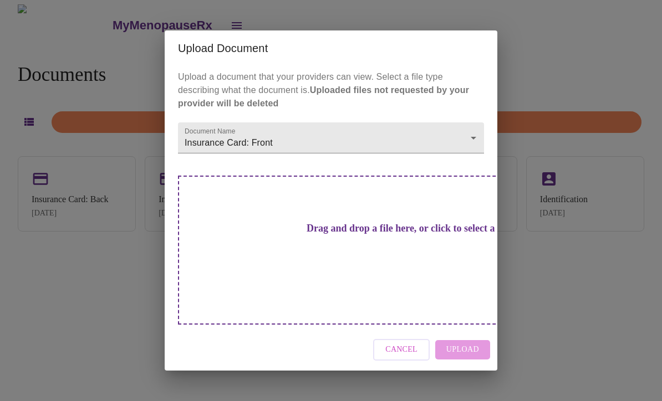
click at [401, 234] on h3 "Drag and drop a file here, or click to select a file" at bounding box center [408, 229] width 306 height 12
click at [417, 252] on div "Drag and drop a file here, or click to select a file" at bounding box center [408, 250] width 461 height 149
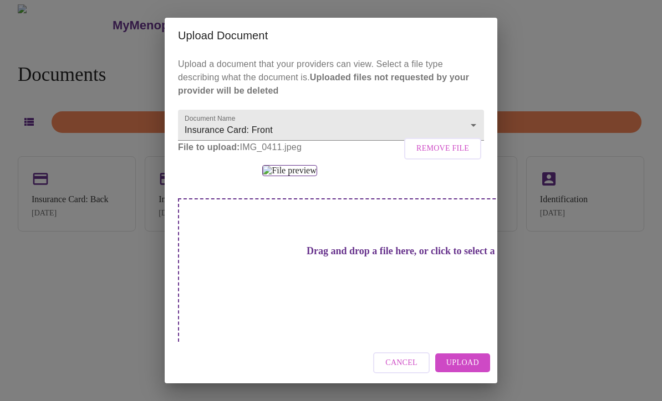
click at [472, 359] on span "Upload" at bounding box center [462, 363] width 33 height 14
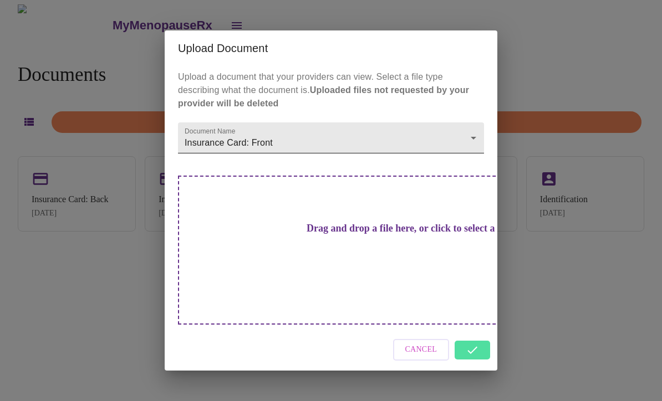
click at [471, 158] on body "MyMenopauseRx Documents Upload Document Insurance Card: Back [DATE] Insurance C…" at bounding box center [330, 204] width 653 height 401
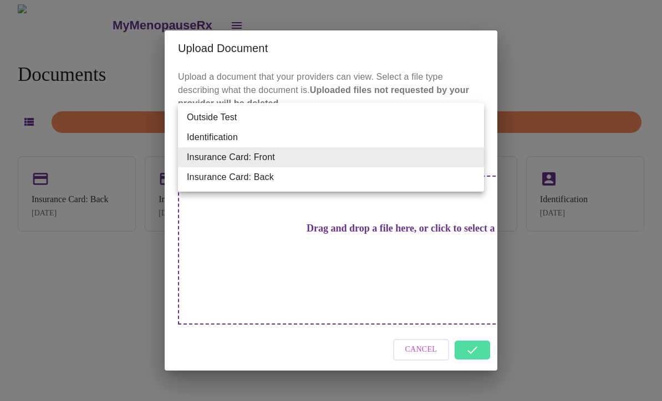
click at [383, 187] on li "Insurance Card: Back" at bounding box center [331, 177] width 306 height 20
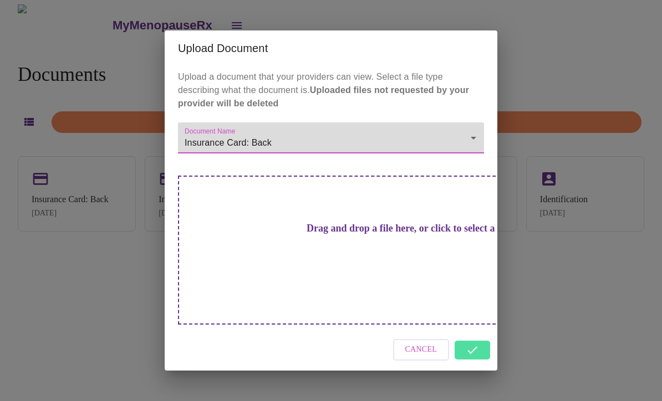
type input "Insurance Card: Back"
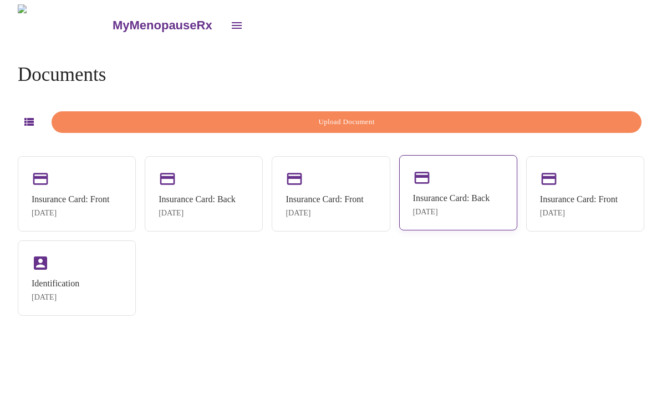
click at [465, 203] on div "Insurance Card: Back [DATE]" at bounding box center [451, 204] width 77 height 23
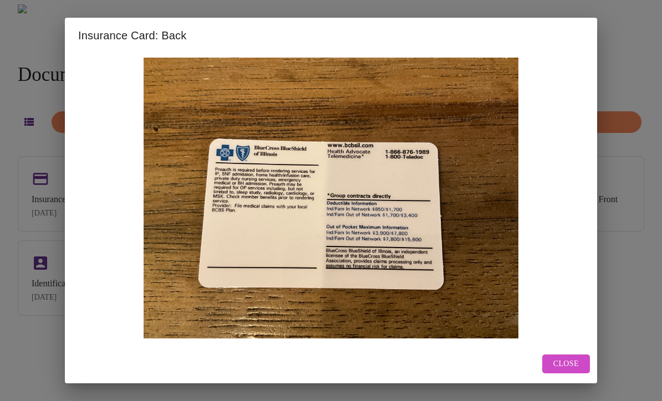
click at [644, 45] on div "Insurance Card: Back Close" at bounding box center [331, 200] width 662 height 401
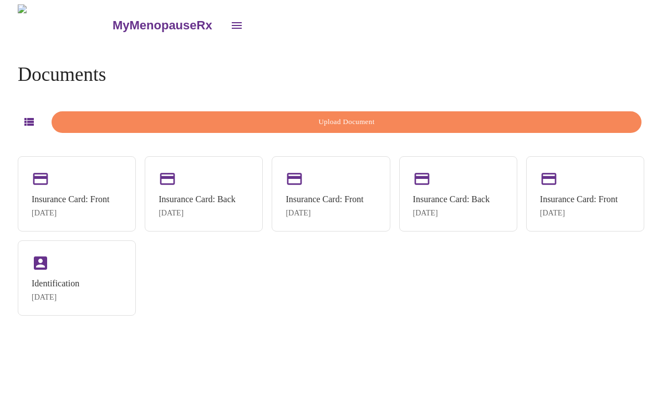
click at [392, 116] on span "Upload Document" at bounding box center [346, 122] width 564 height 13
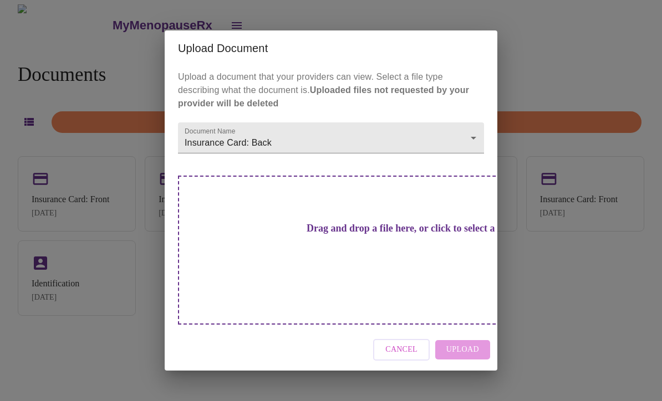
click at [462, 333] on div "Cancel Upload" at bounding box center [331, 350] width 332 height 42
click at [385, 234] on h3 "Drag and drop a file here, or click to select a file" at bounding box center [408, 229] width 306 height 12
click at [401, 157] on body "MyMenopauseRx Documents Upload Document Insurance Card: Front [DATE] Insurance …" at bounding box center [330, 204] width 653 height 401
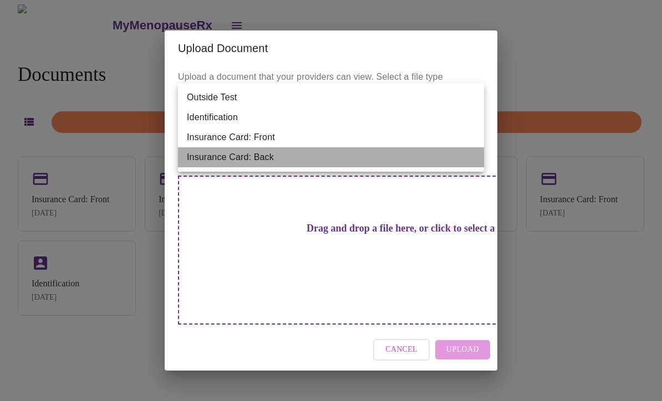
click at [356, 160] on li "Insurance Card: Back" at bounding box center [331, 157] width 306 height 20
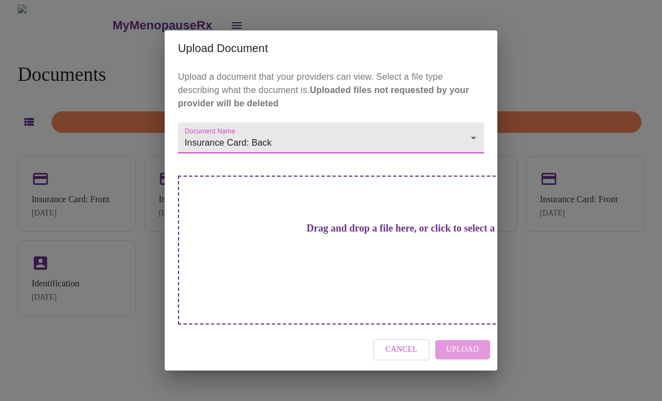
click at [468, 329] on div "Cancel Upload" at bounding box center [331, 350] width 332 height 42
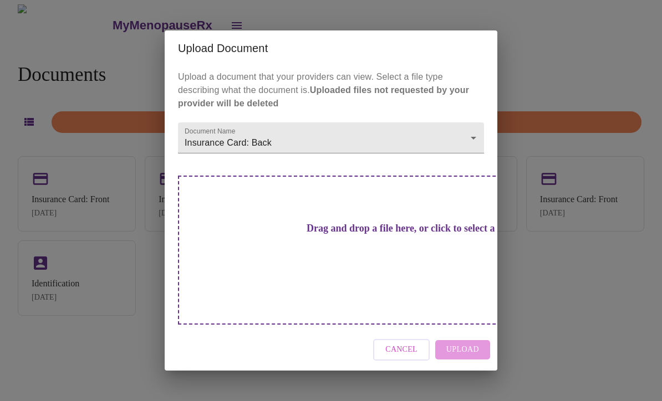
click at [395, 234] on h3 "Drag and drop a file here, or click to select a file" at bounding box center [408, 229] width 306 height 12
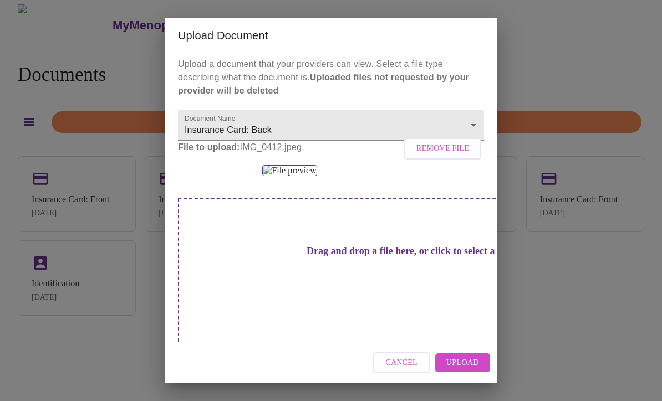
click at [470, 362] on span "Upload" at bounding box center [462, 363] width 33 height 14
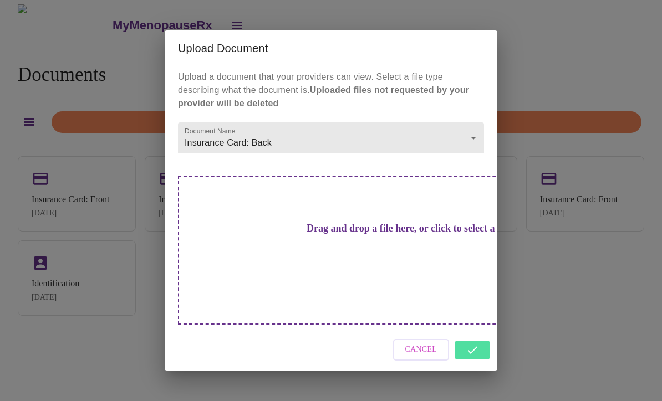
click at [610, 274] on div "Upload Document Upload a document that your providers can view. Select a file t…" at bounding box center [331, 200] width 662 height 401
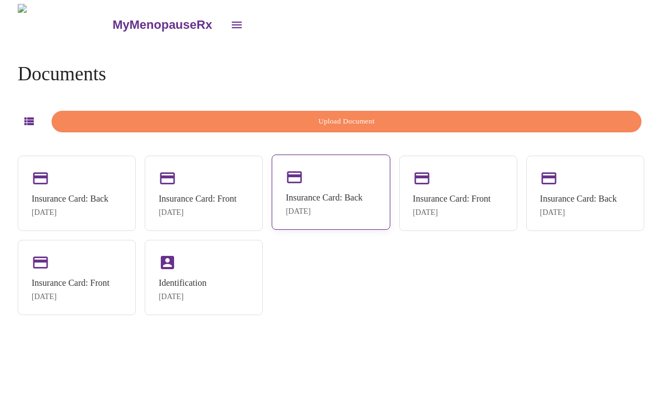
click at [349, 194] on div "Insurance Card: Back" at bounding box center [323, 198] width 77 height 10
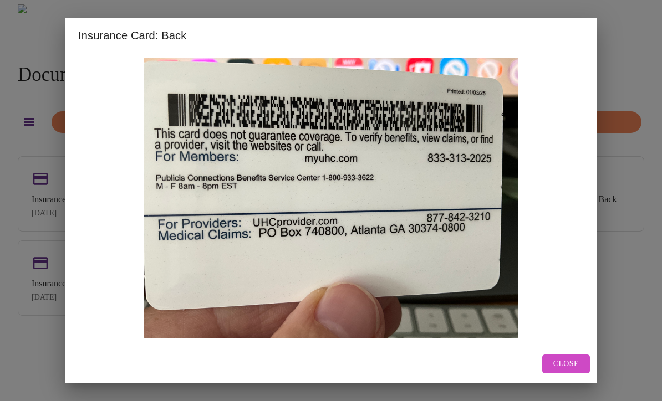
click at [624, 272] on div "Insurance Card: Back Close" at bounding box center [331, 200] width 662 height 401
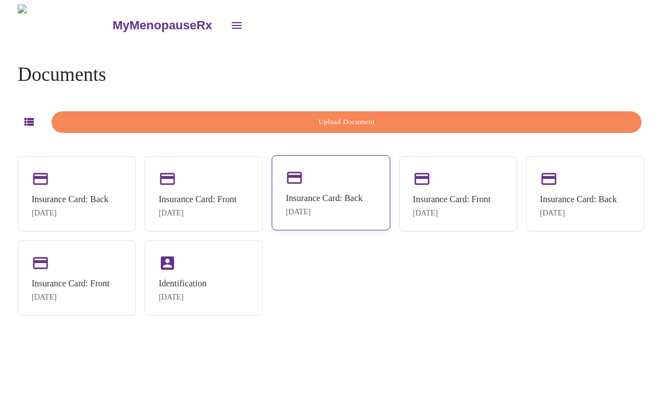
click at [344, 195] on div "Insurance Card: Back" at bounding box center [323, 198] width 77 height 10
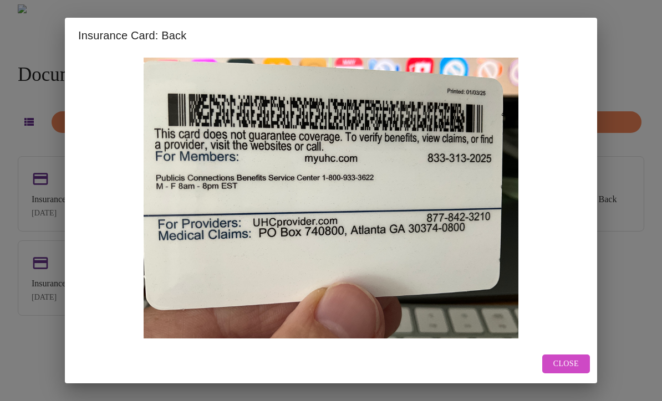
click at [568, 371] on span "Close" at bounding box center [565, 364] width 25 height 14
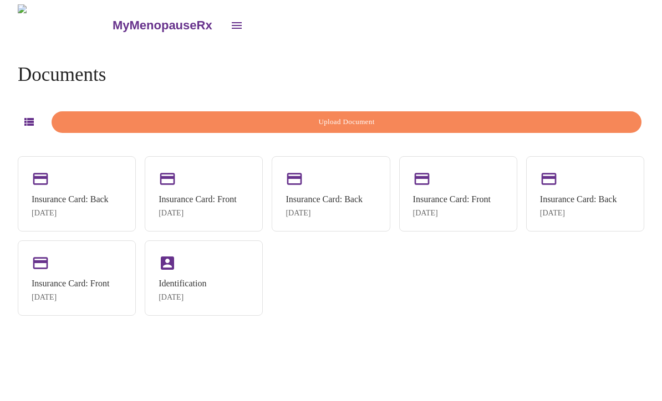
click at [27, 128] on button "button" at bounding box center [29, 122] width 22 height 22
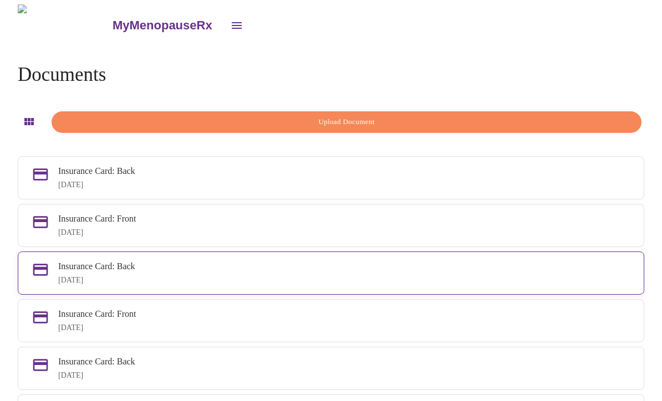
click at [497, 284] on div "Insurance Card: Back [DATE]" at bounding box center [344, 273] width 572 height 23
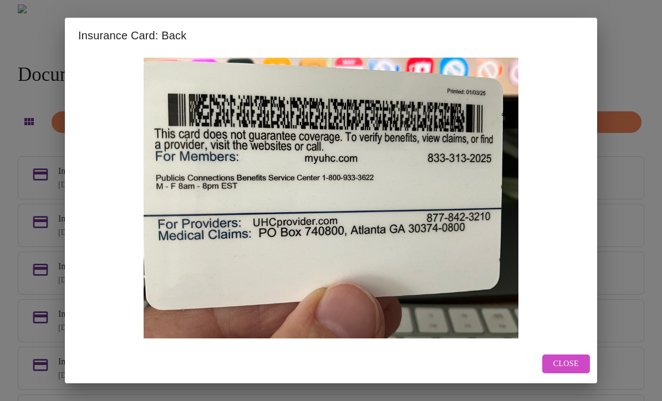
click at [637, 318] on div "Insurance Card: Back Close" at bounding box center [331, 200] width 662 height 401
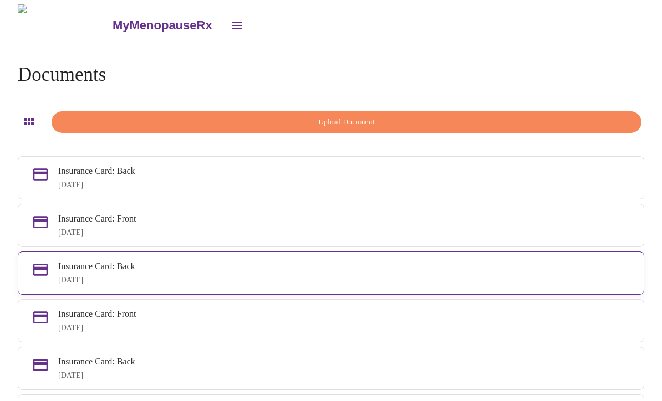
click at [405, 285] on div "[DATE]" at bounding box center [344, 280] width 572 height 9
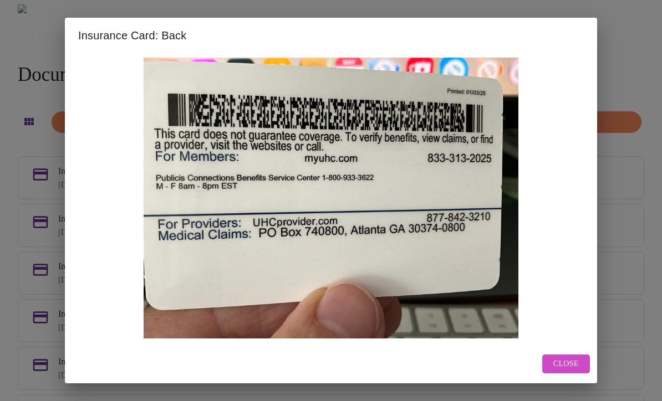
click at [617, 248] on div "Insurance Card: Back Close" at bounding box center [331, 200] width 662 height 401
